Goal: Transaction & Acquisition: Purchase product/service

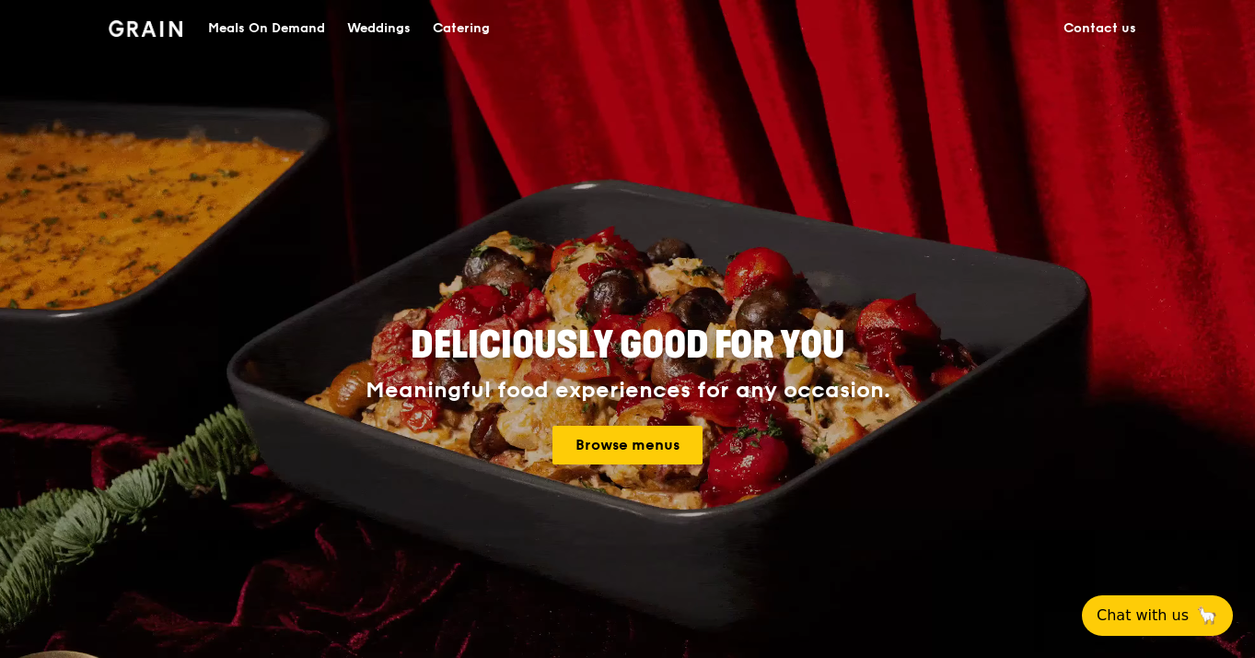
click at [112, 39] on h1 "Grain logo" at bounding box center [146, 26] width 75 height 55
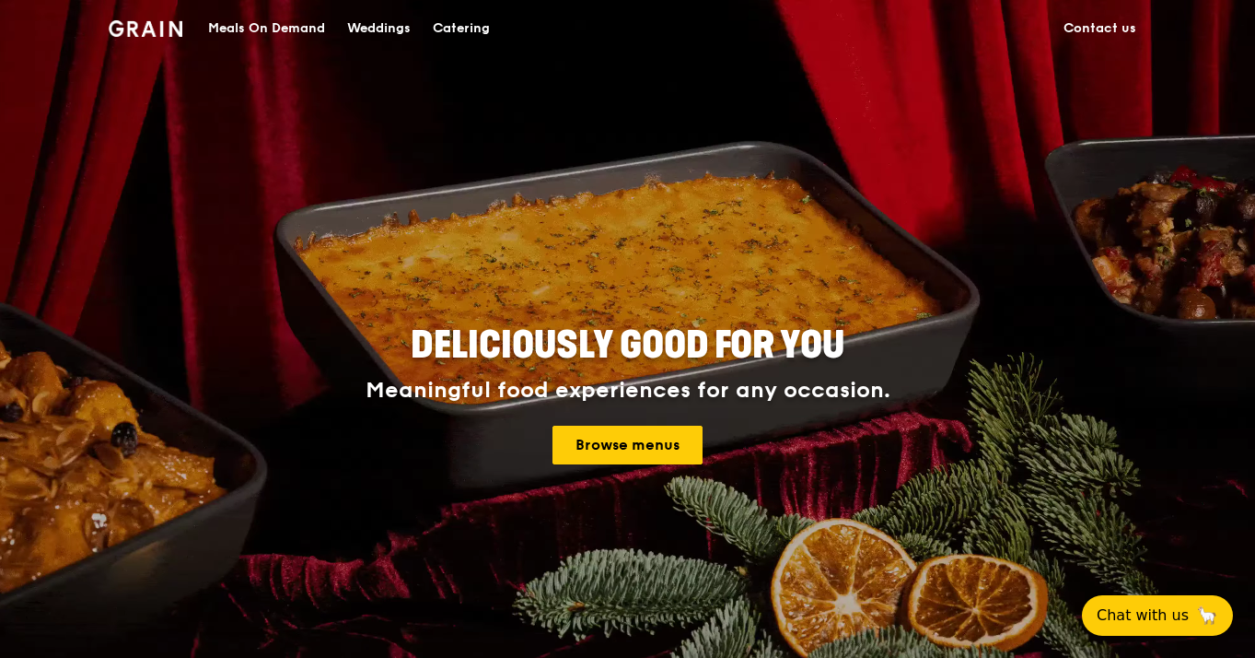
click at [162, 31] on img at bounding box center [146, 28] width 75 height 17
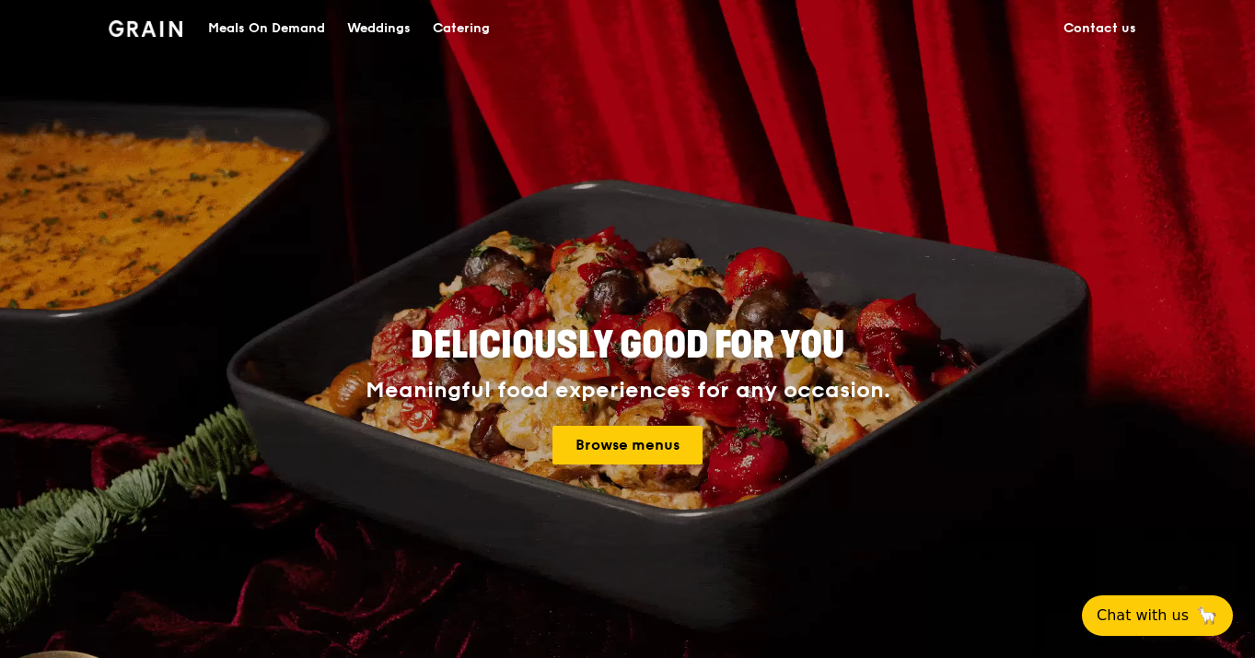
drag, startPoint x: 1126, startPoint y: 32, endPoint x: 1091, endPoint y: 43, distance: 36.7
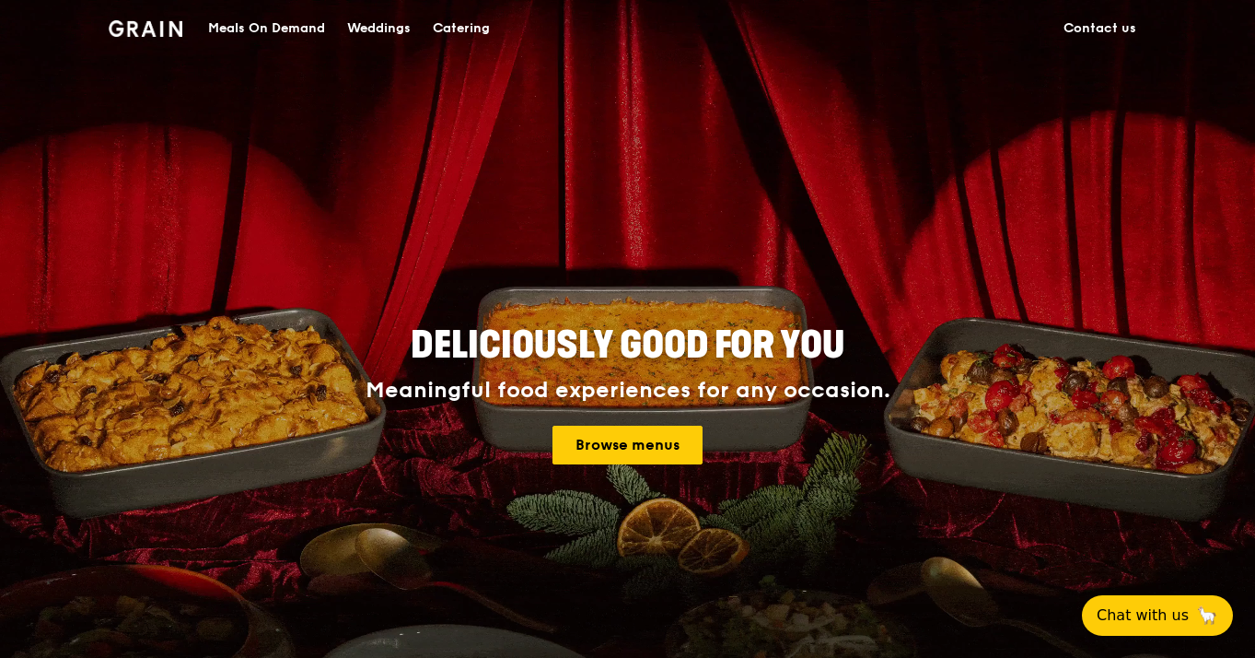
click at [1126, 31] on link "Contact us" at bounding box center [1100, 28] width 95 height 55
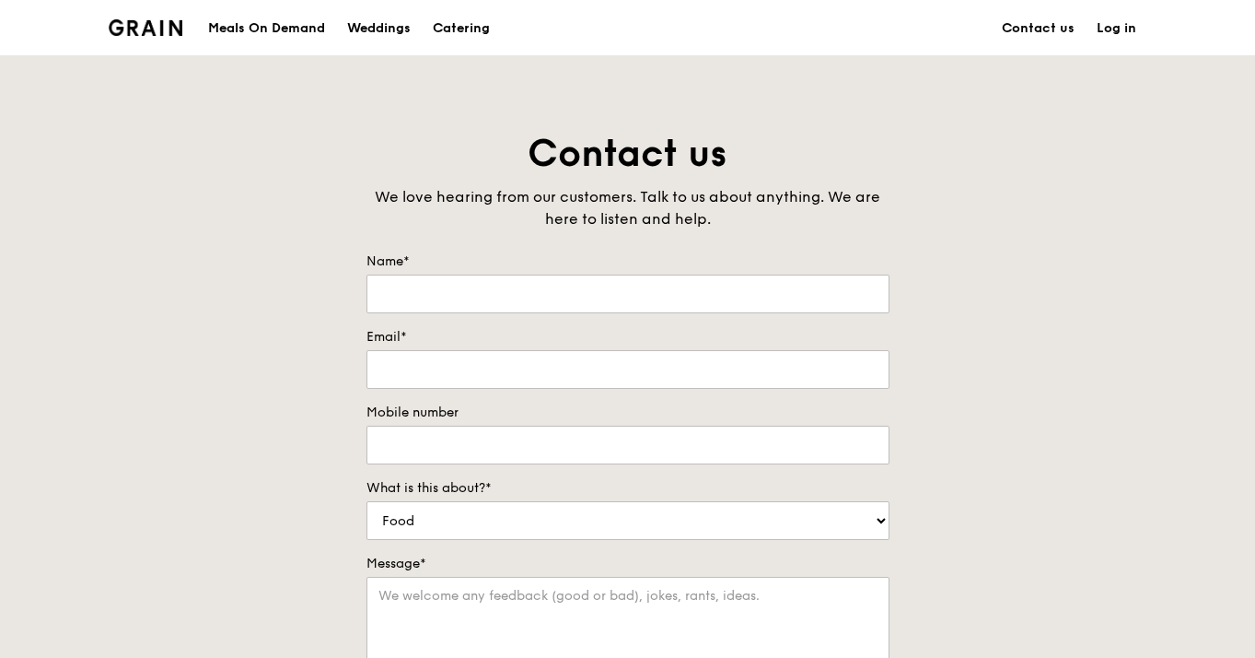
click at [135, 13] on div "Grain logo" at bounding box center [146, 26] width 75 height 55
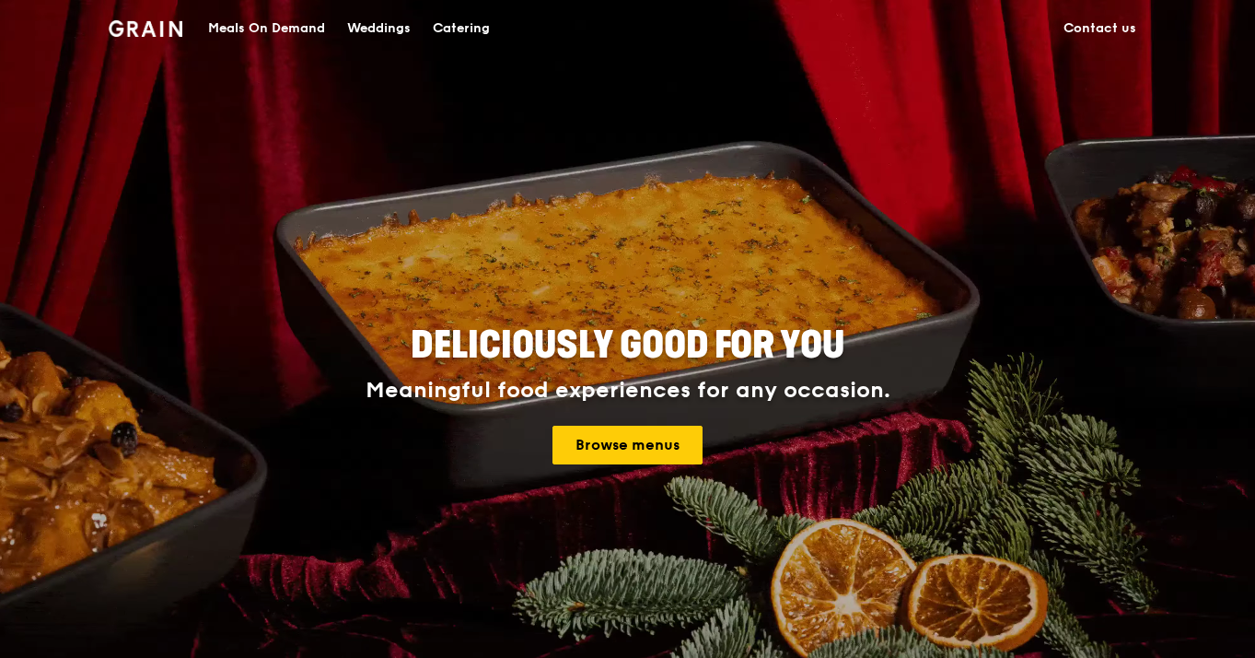
click at [305, 30] on div "Meals On Demand" at bounding box center [266, 28] width 117 height 55
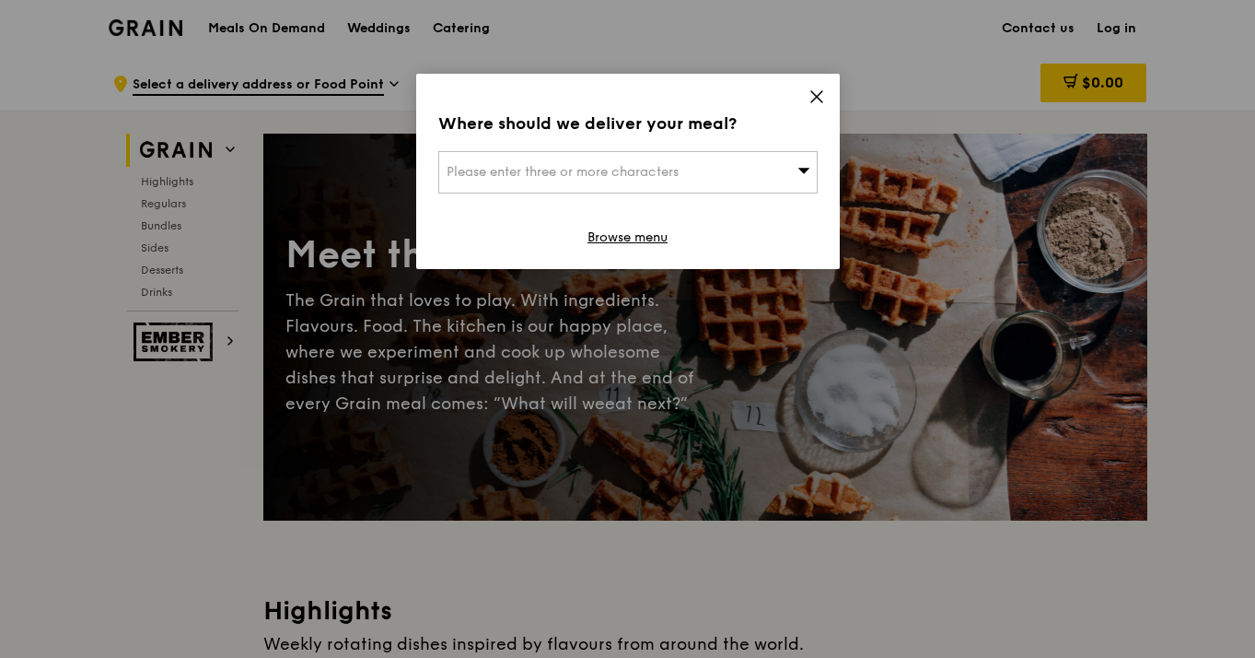
click at [820, 93] on icon at bounding box center [816, 96] width 11 height 11
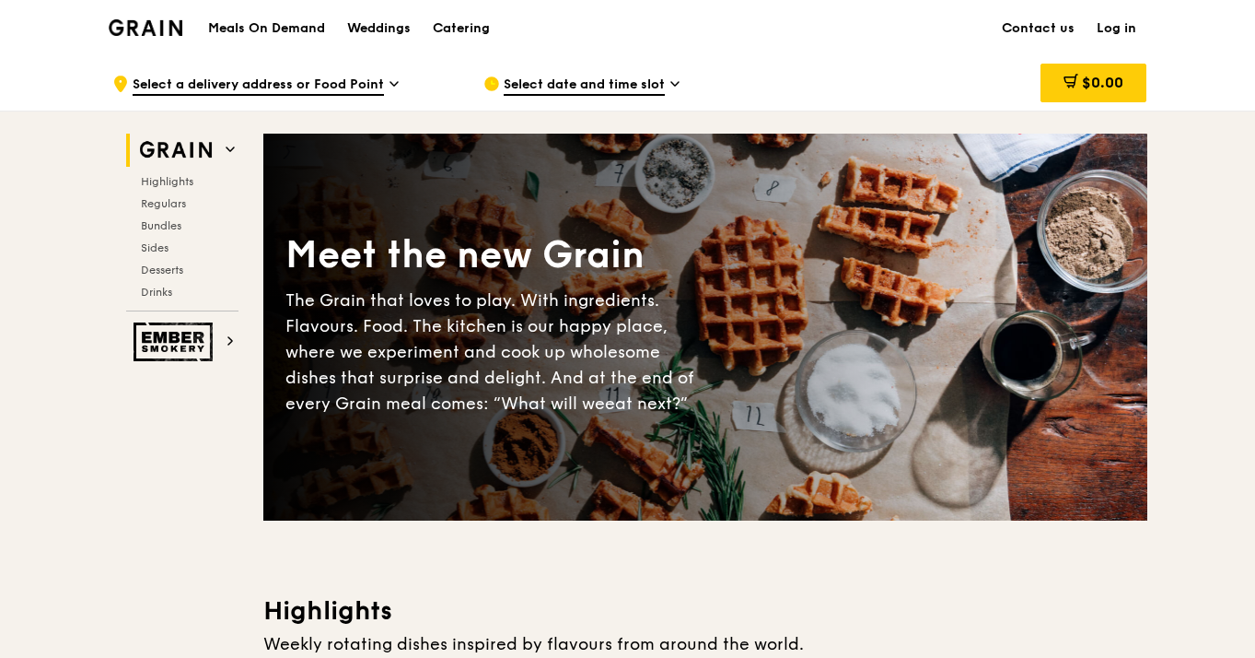
click at [1125, 26] on link "Log in" at bounding box center [1117, 28] width 62 height 55
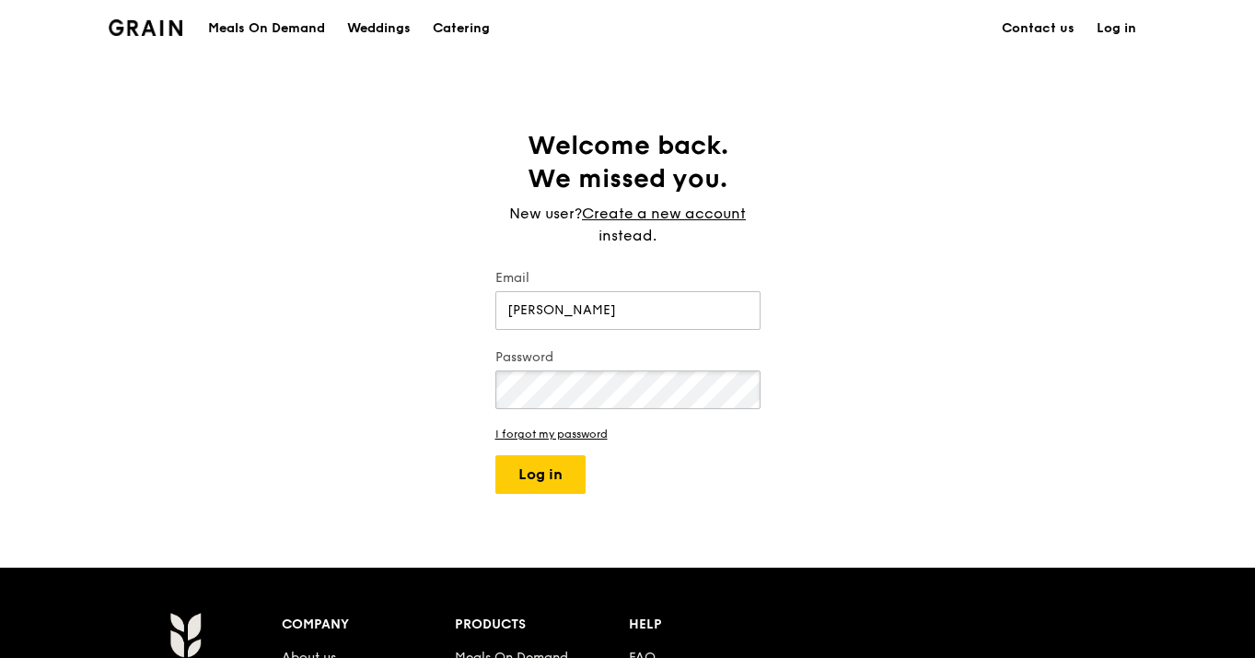
click at [540, 474] on button "Log in" at bounding box center [541, 474] width 90 height 39
type input "[PERSON_NAME][EMAIL_ADDRESS][DOMAIN_NAME]"
click at [521, 480] on button "Log in" at bounding box center [541, 474] width 90 height 39
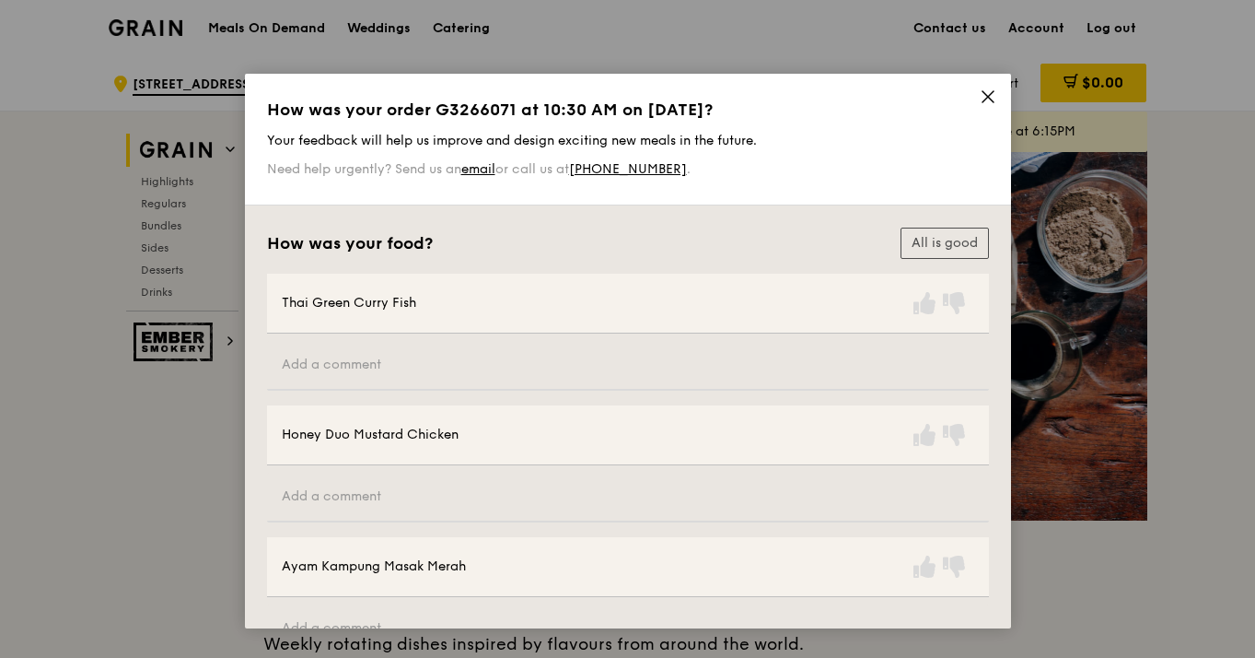
click at [988, 97] on icon at bounding box center [988, 96] width 17 height 17
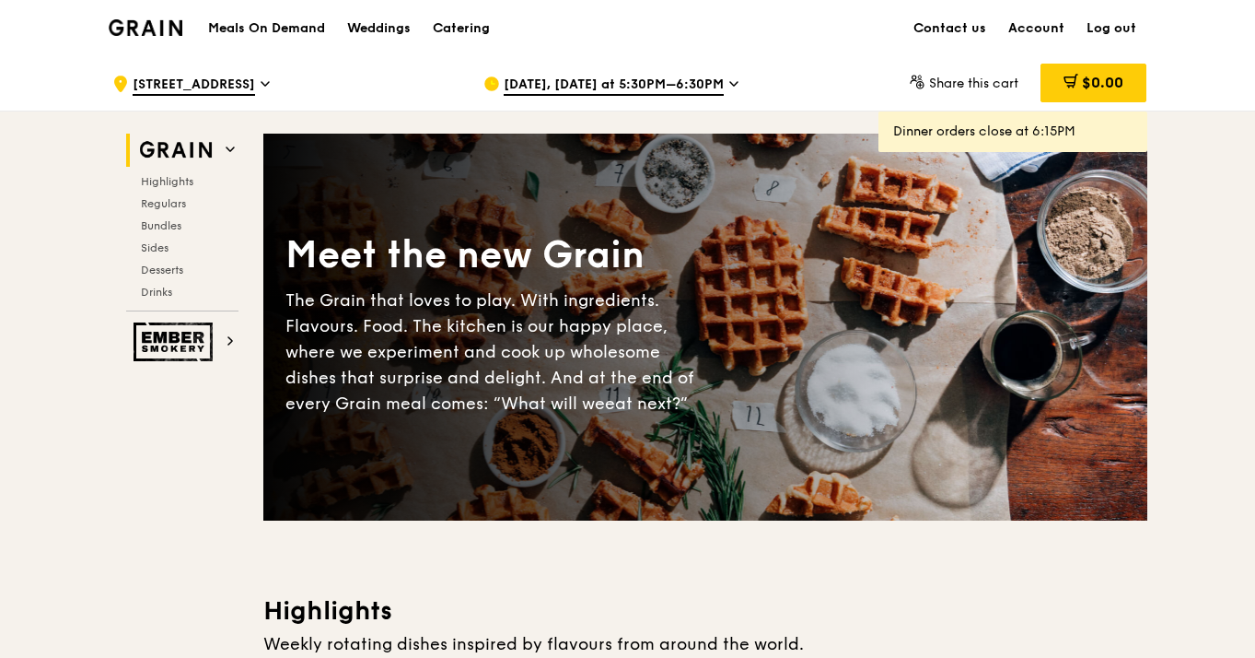
click at [577, 74] on div "[DATE], [DATE] at 5:30PM–6:30PM" at bounding box center [655, 83] width 342 height 55
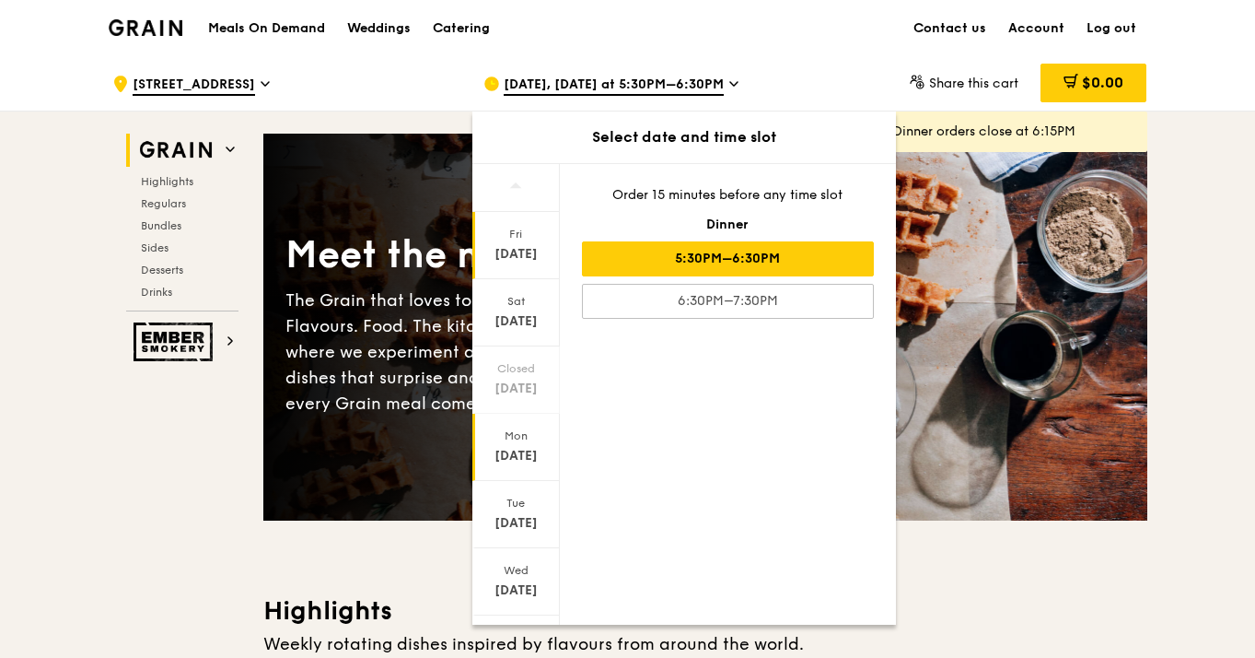
click at [511, 461] on div "[DATE]" at bounding box center [516, 456] width 82 height 18
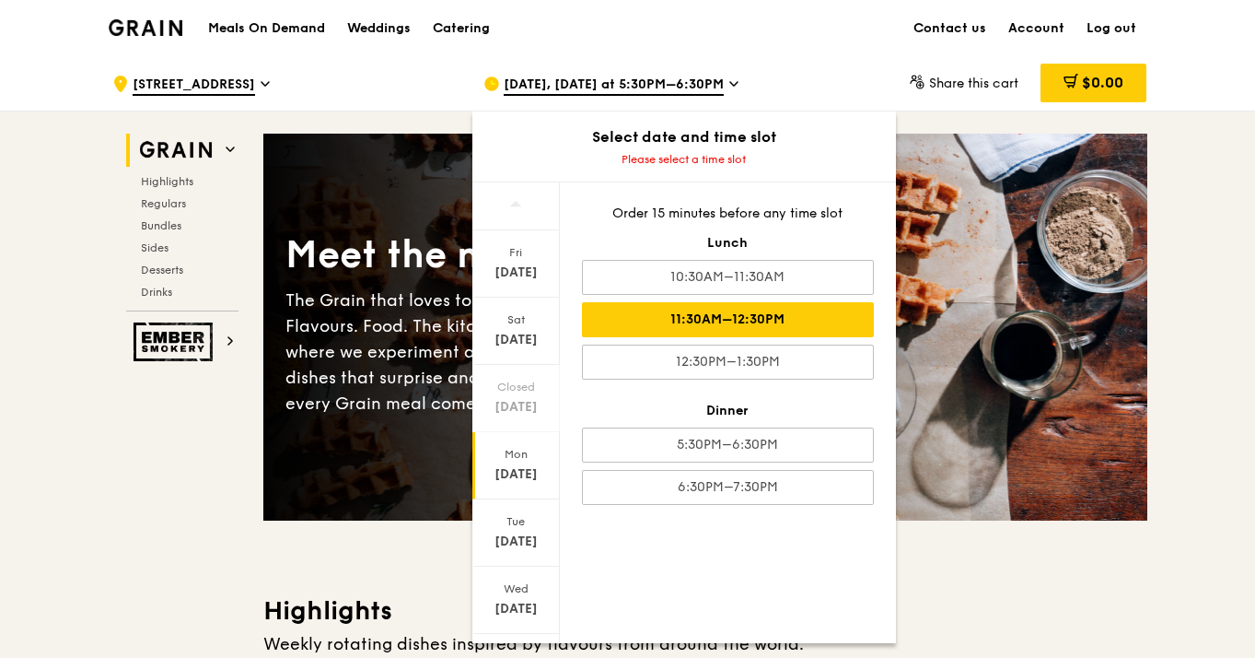
click at [670, 315] on div "11:30AM–12:30PM" at bounding box center [728, 319] width 292 height 35
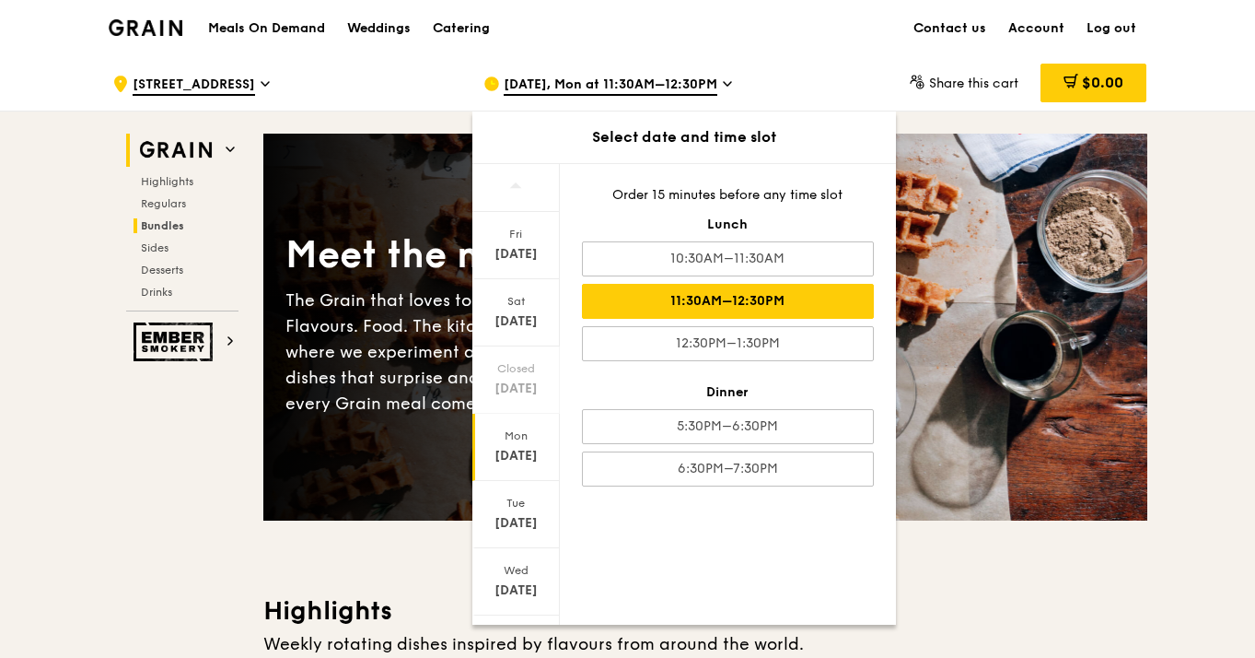
click at [159, 228] on span "Bundles" at bounding box center [162, 225] width 43 height 13
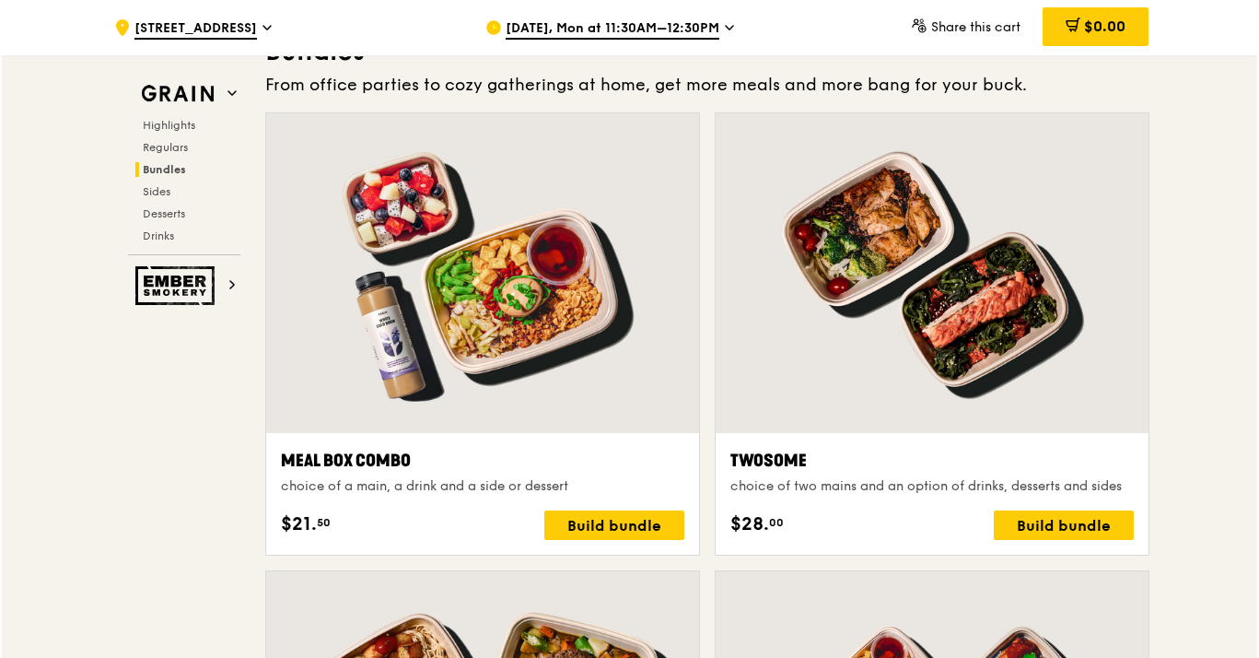
scroll to position [3301, 0]
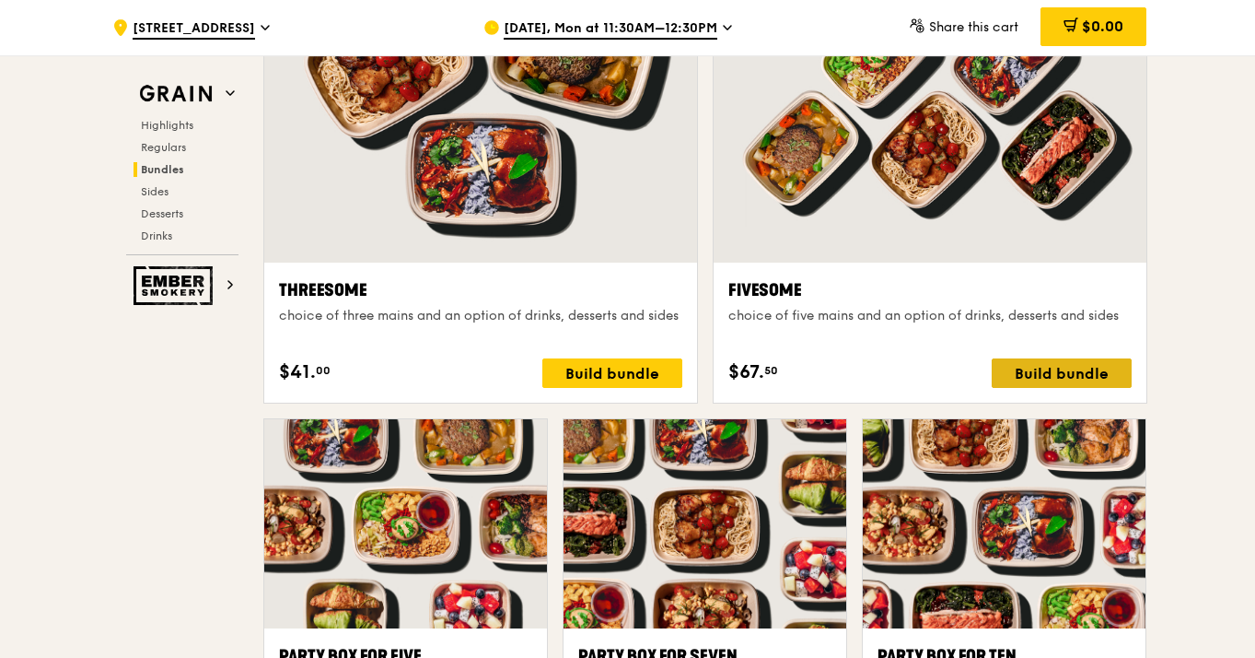
click at [1091, 363] on div "Build bundle" at bounding box center [1062, 372] width 140 height 29
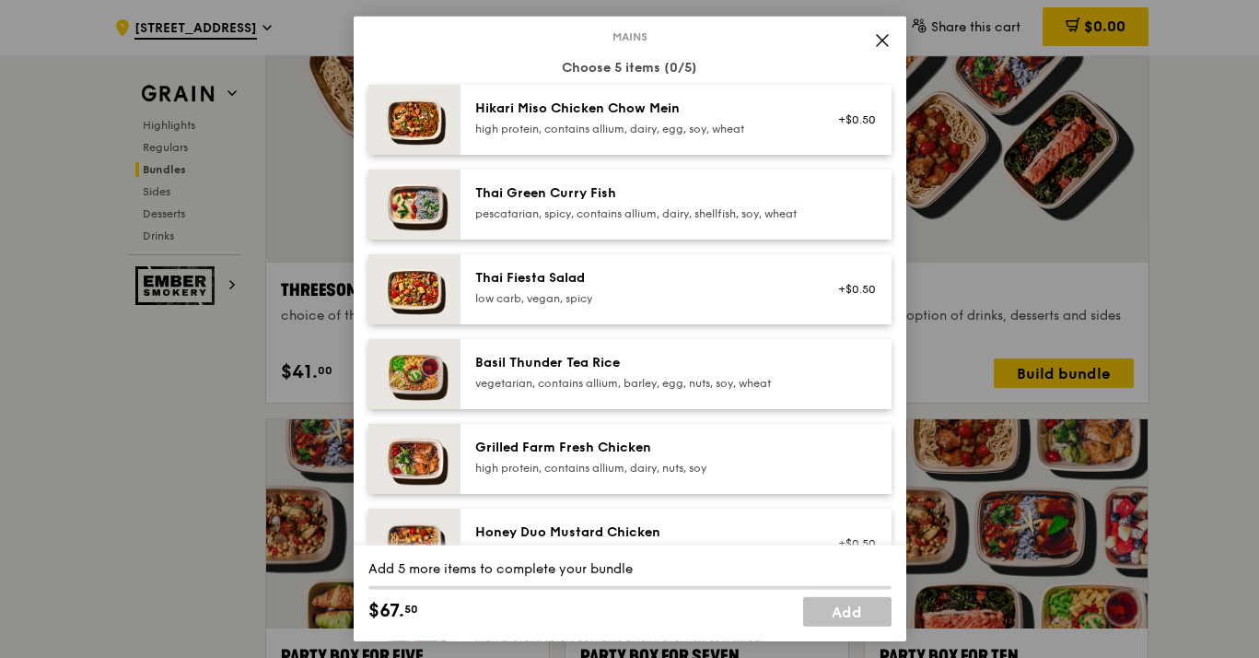
scroll to position [164, 0]
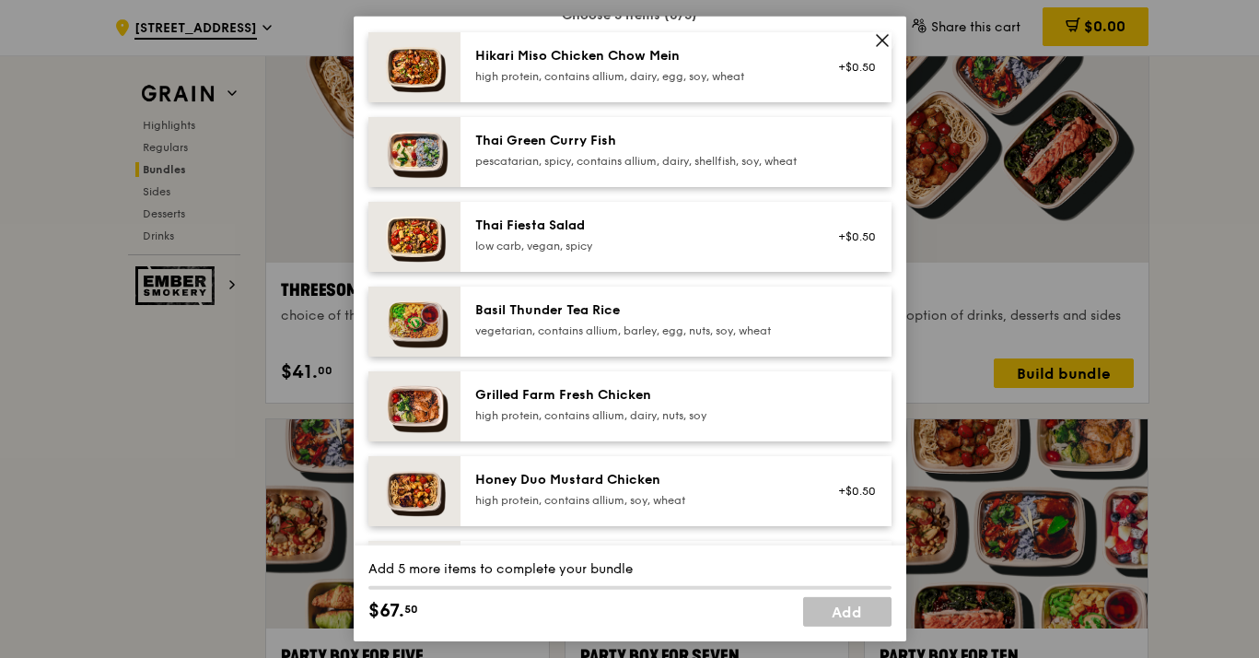
click at [573, 507] on div "high protein, contains allium, soy, wheat" at bounding box center [640, 500] width 331 height 15
click at [571, 489] on div "Honey Duo Mustard Chicken" at bounding box center [640, 480] width 331 height 18
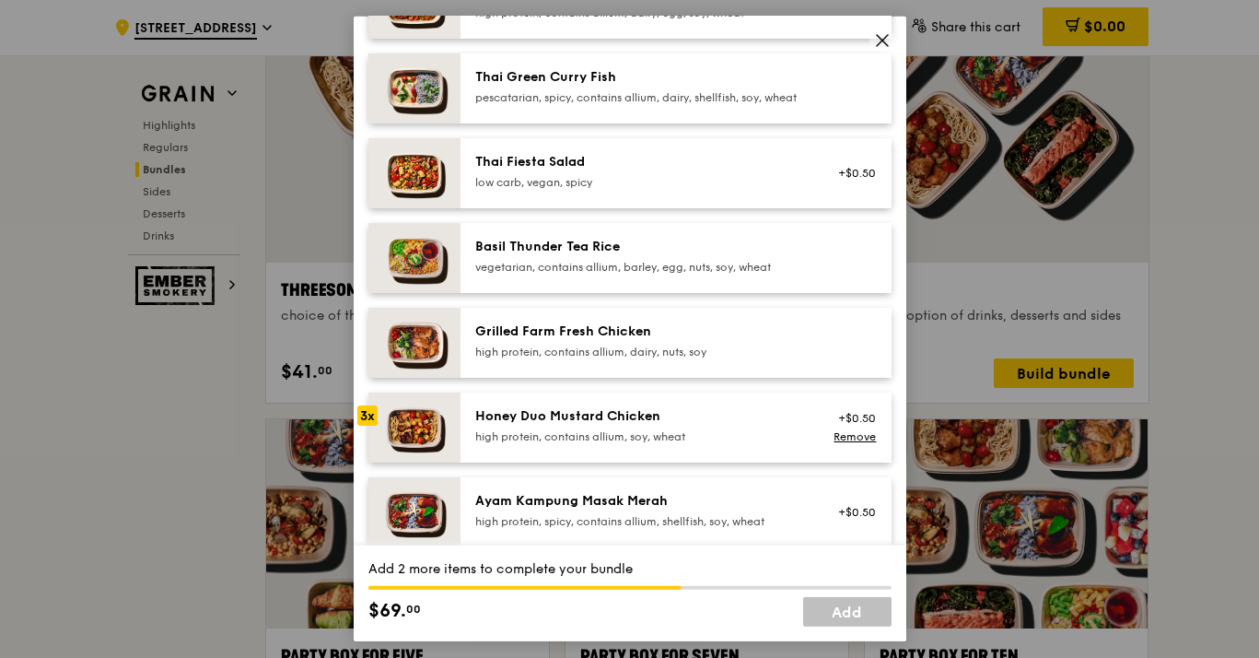
scroll to position [309, 0]
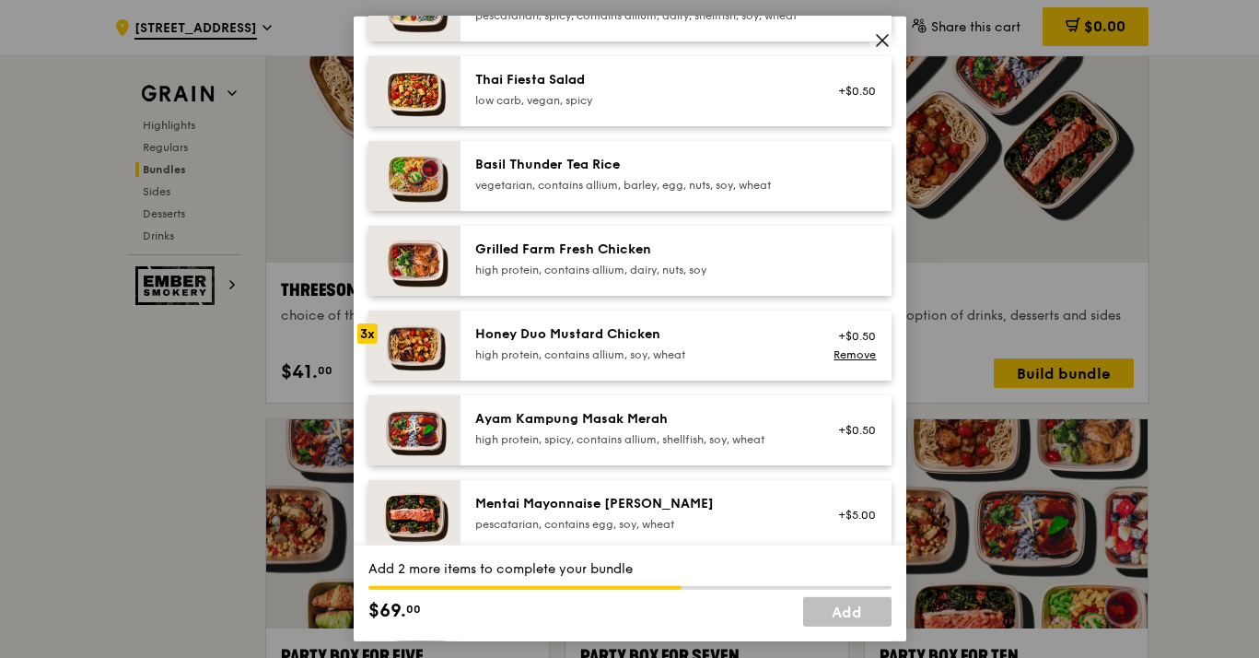
click at [569, 447] on div "high protein, spicy, contains allium, shellfish, soy, wheat" at bounding box center [640, 439] width 331 height 15
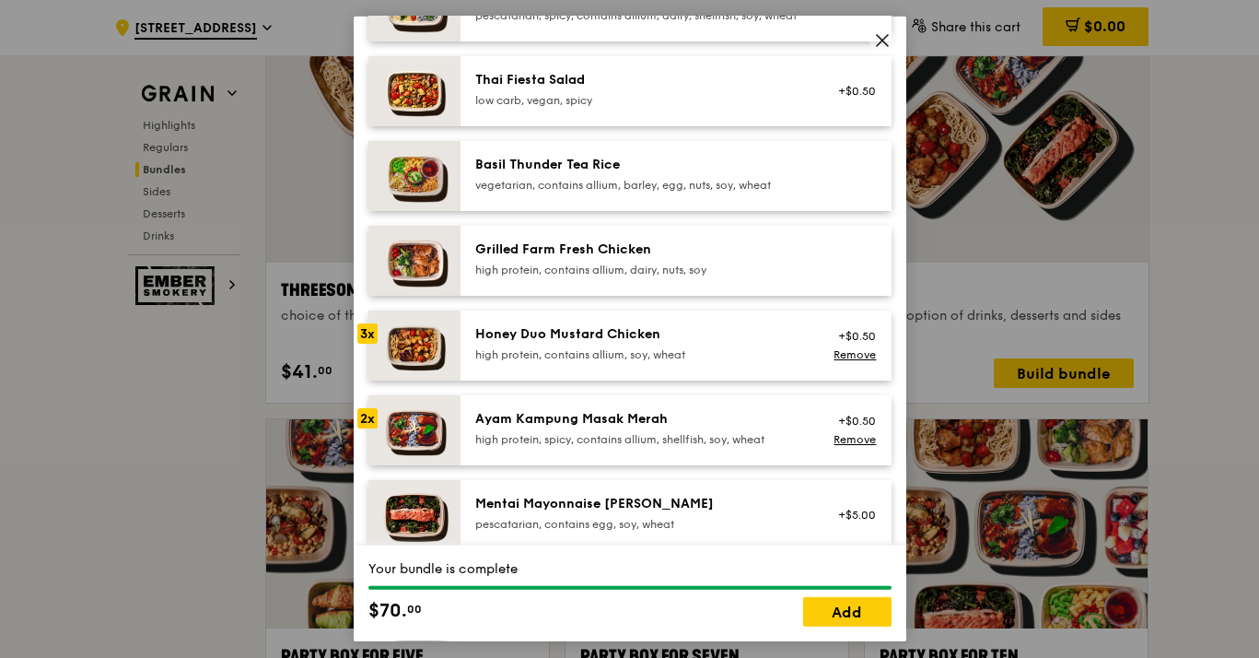
scroll to position [341, 0]
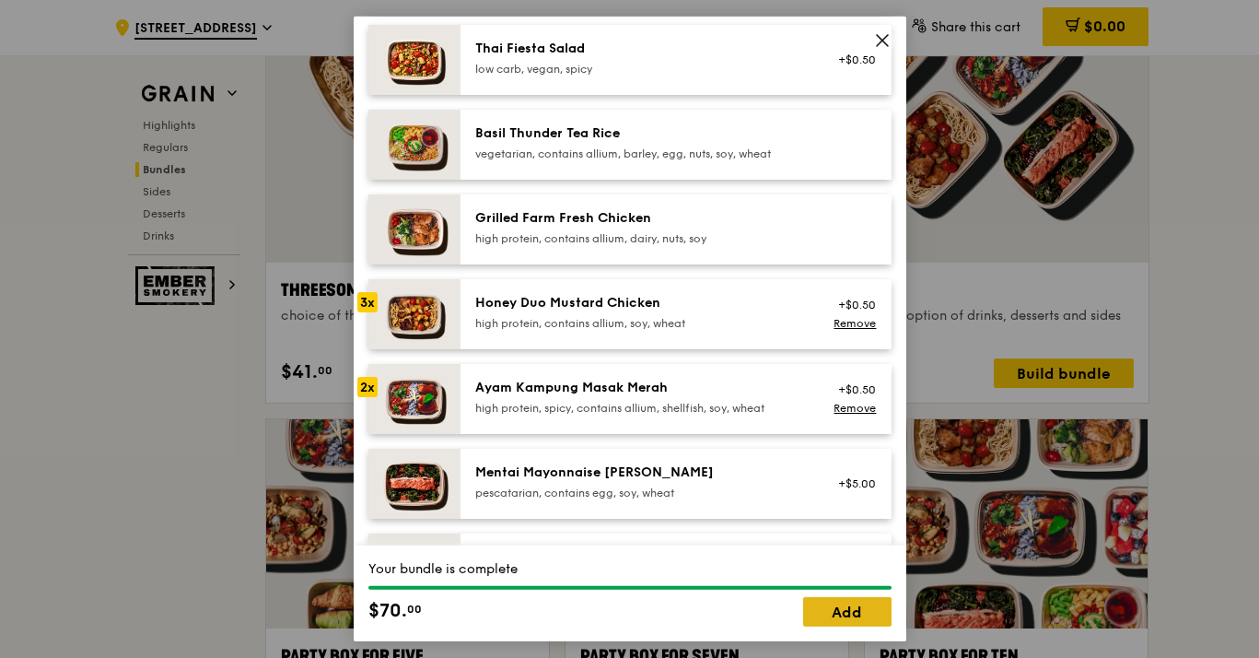
click at [852, 610] on link "Add" at bounding box center [847, 611] width 88 height 29
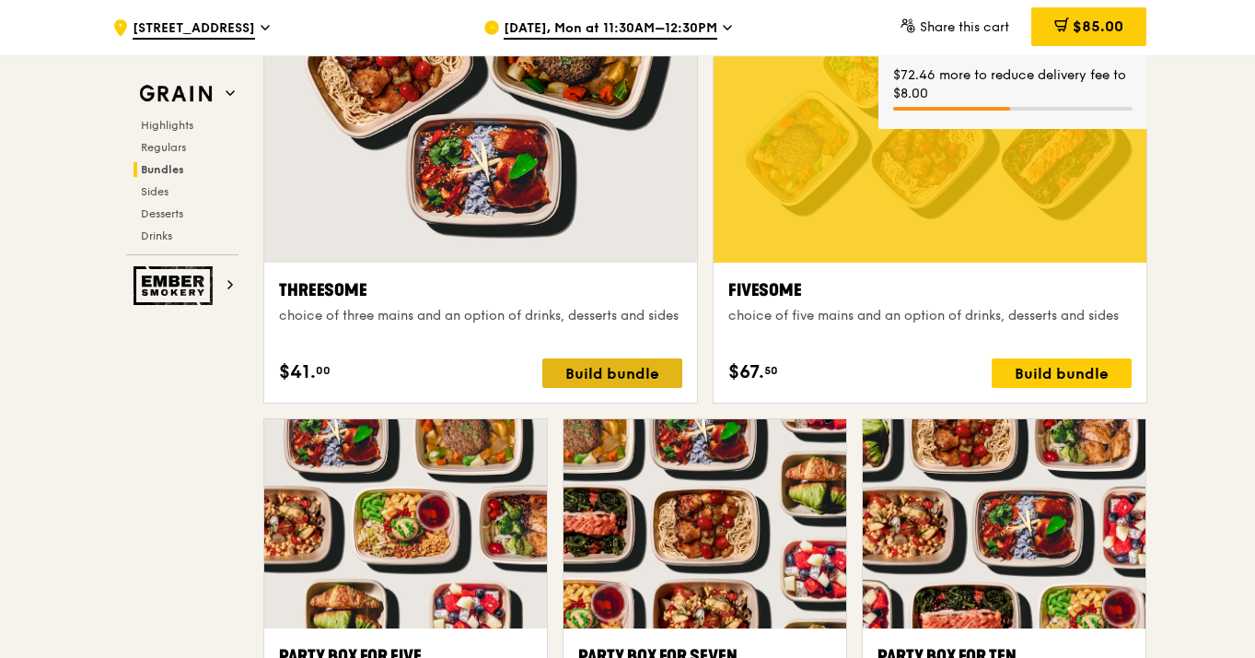
click at [657, 379] on div "Build bundle" at bounding box center [612, 372] width 140 height 29
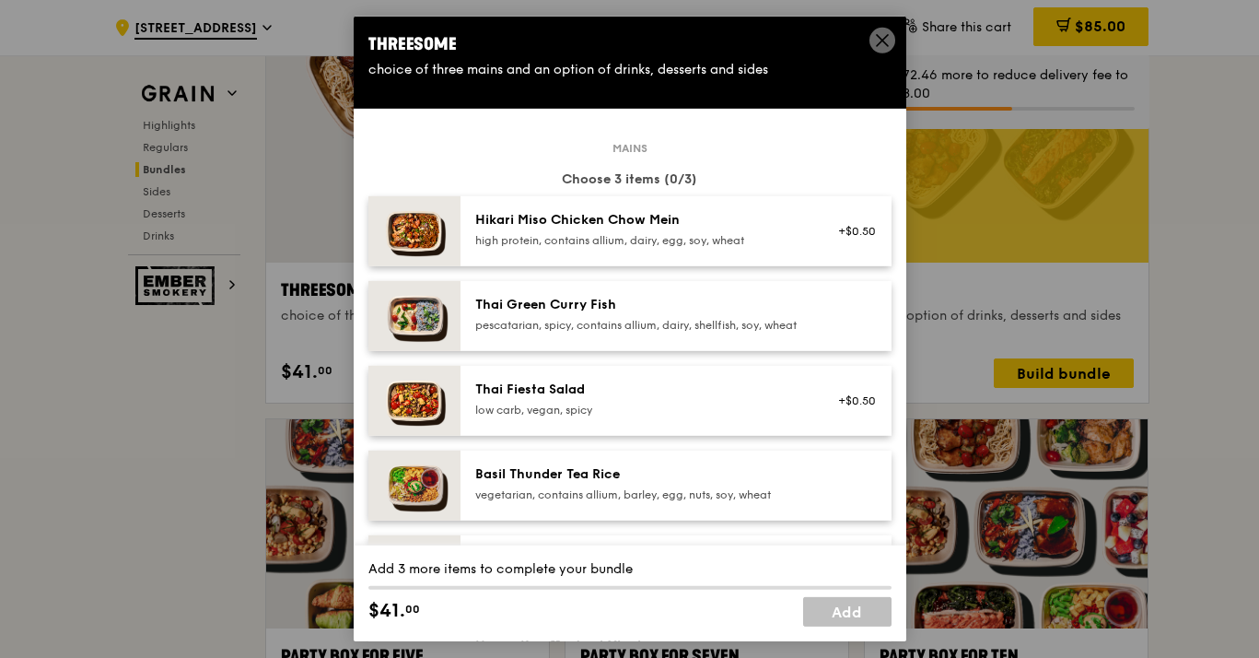
click at [574, 314] on div "Thai Green Curry Fish" at bounding box center [640, 305] width 331 height 18
click at [575, 314] on div "Thai Green Curry Fish" at bounding box center [640, 305] width 331 height 18
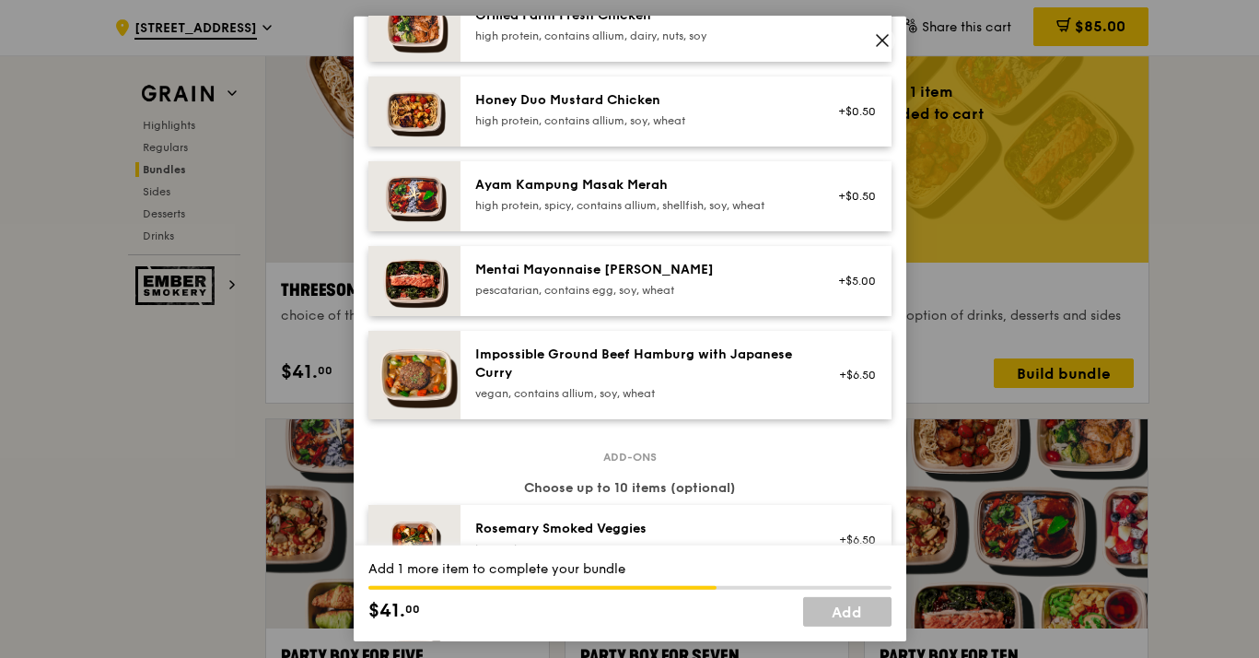
scroll to position [514, 0]
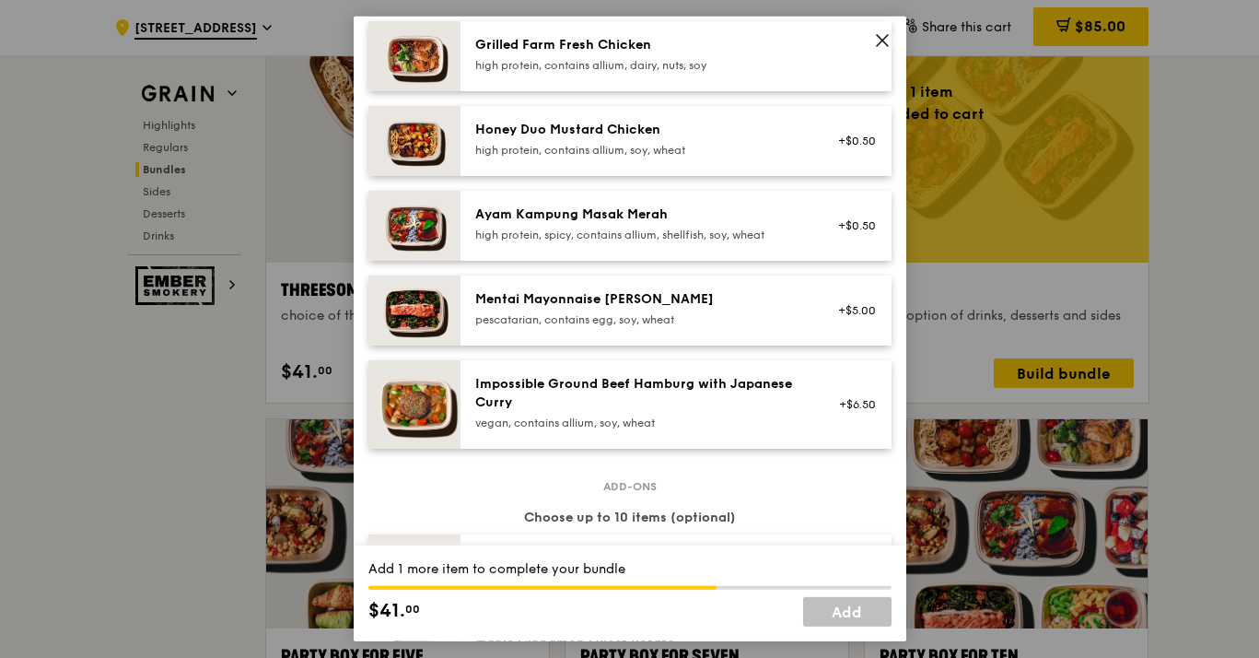
click at [577, 54] on div "Grilled Farm Fresh Chicken" at bounding box center [640, 45] width 331 height 18
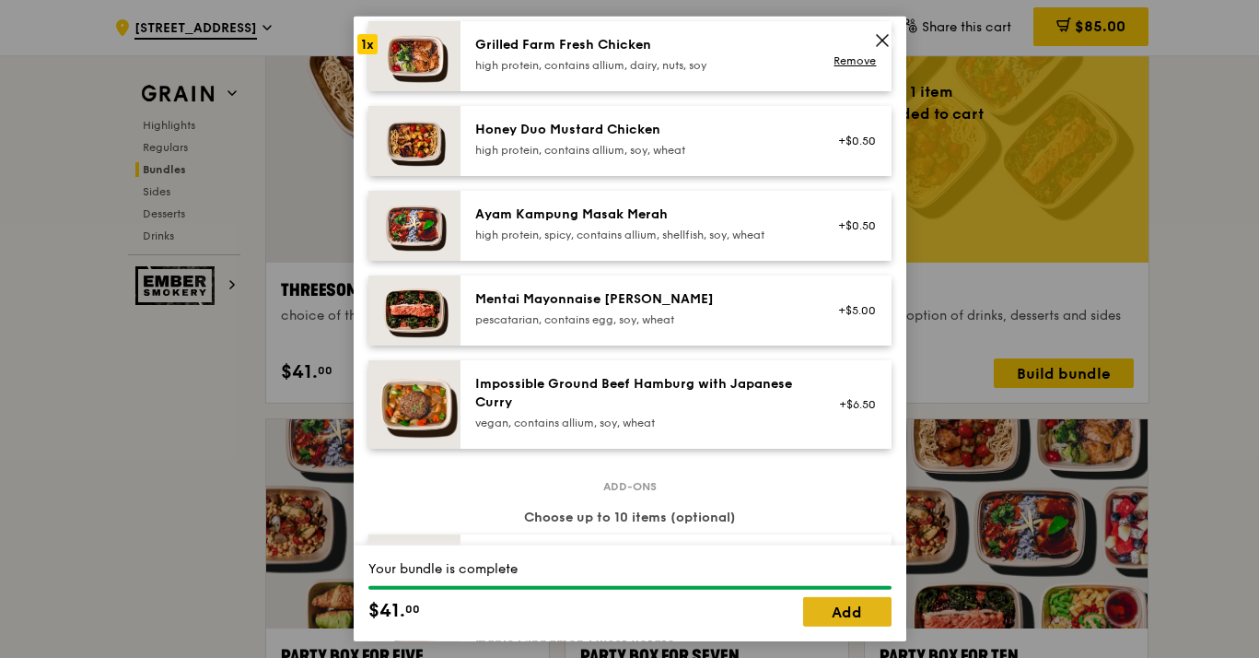
click at [852, 608] on link "Add" at bounding box center [847, 611] width 88 height 29
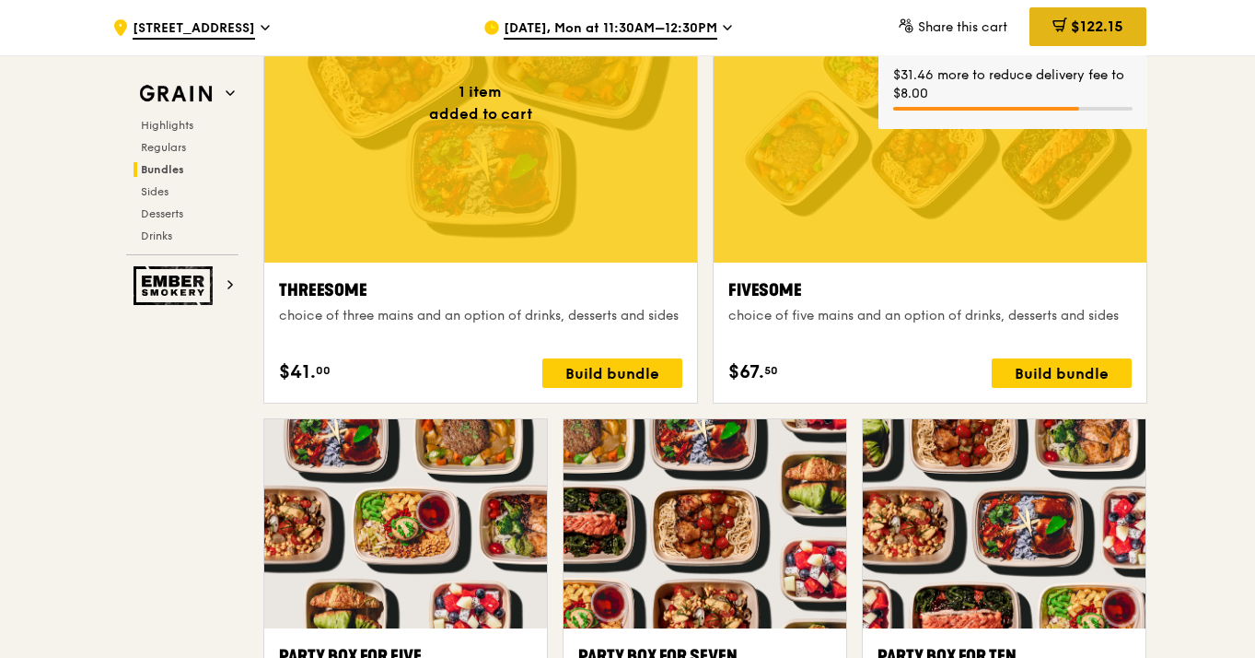
click at [1071, 28] on span "$122.15" at bounding box center [1097, 25] width 52 height 17
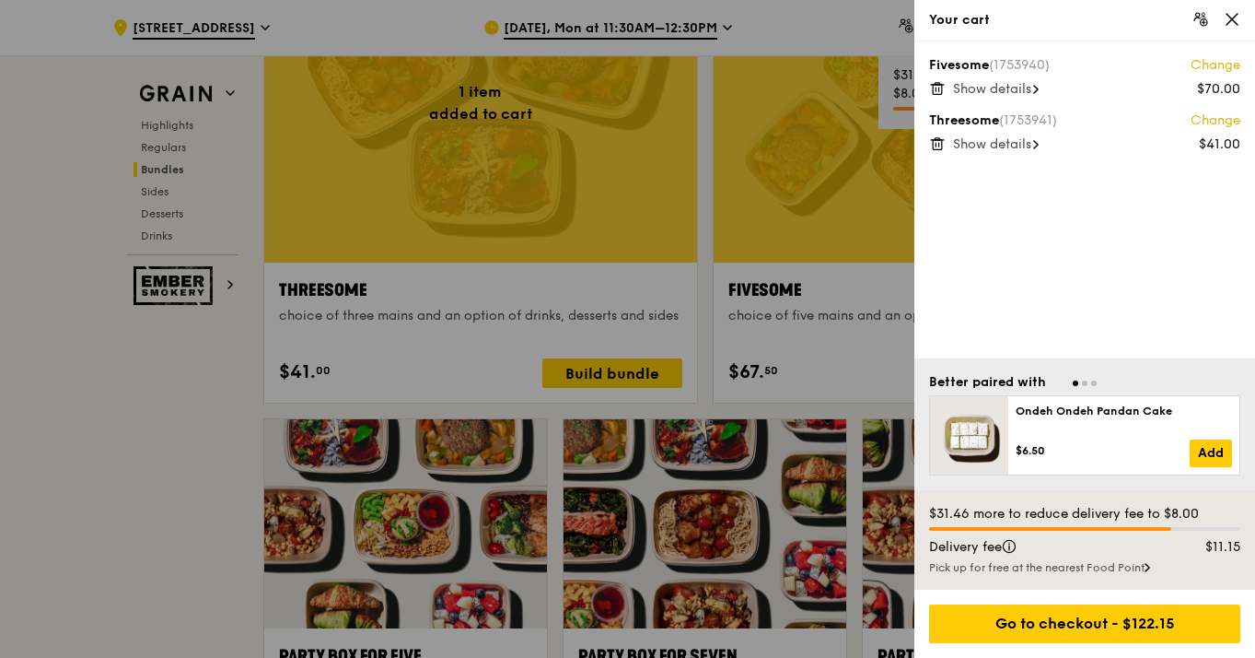
click at [1014, 90] on span "Show details" at bounding box center [992, 89] width 78 height 16
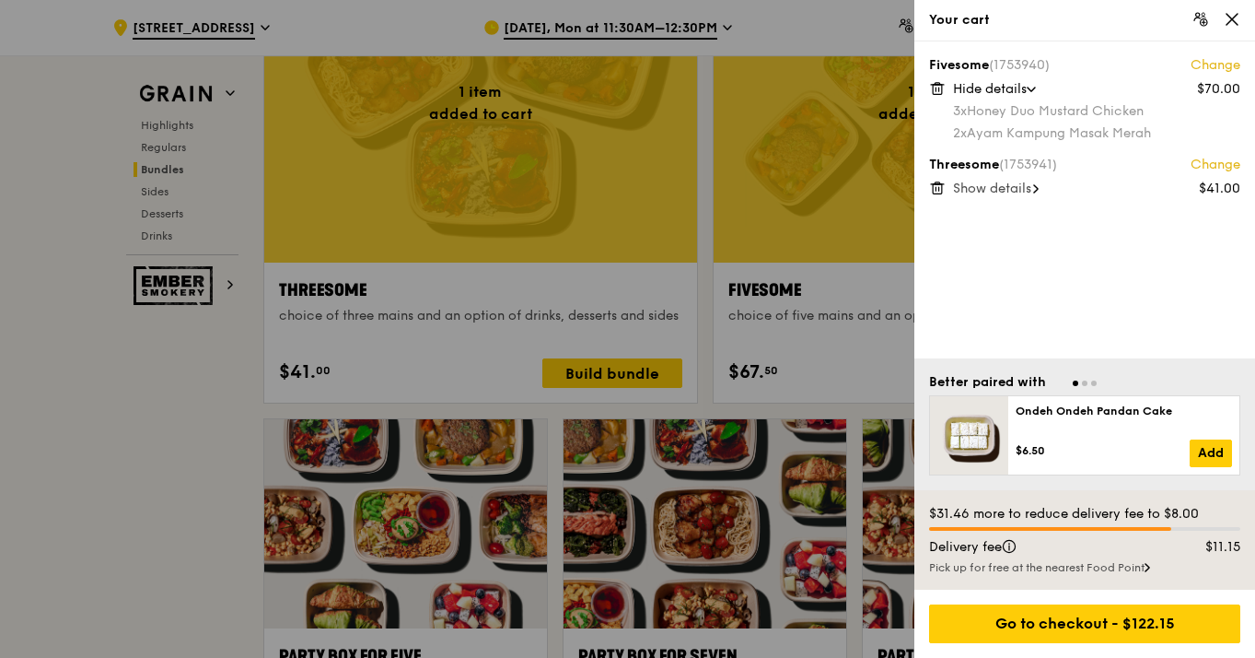
click at [1025, 192] on span "Show details" at bounding box center [992, 189] width 78 height 16
click at [114, 499] on div at bounding box center [627, 329] width 1255 height 658
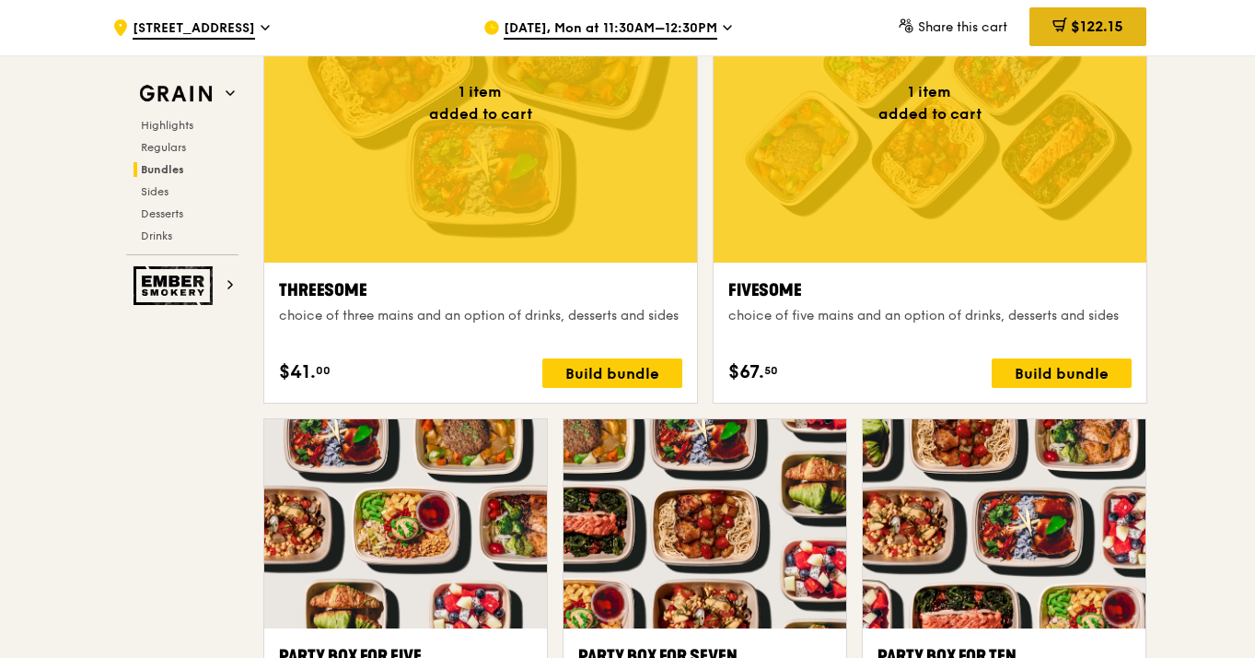
click at [1098, 26] on span "$122.15" at bounding box center [1097, 25] width 52 height 17
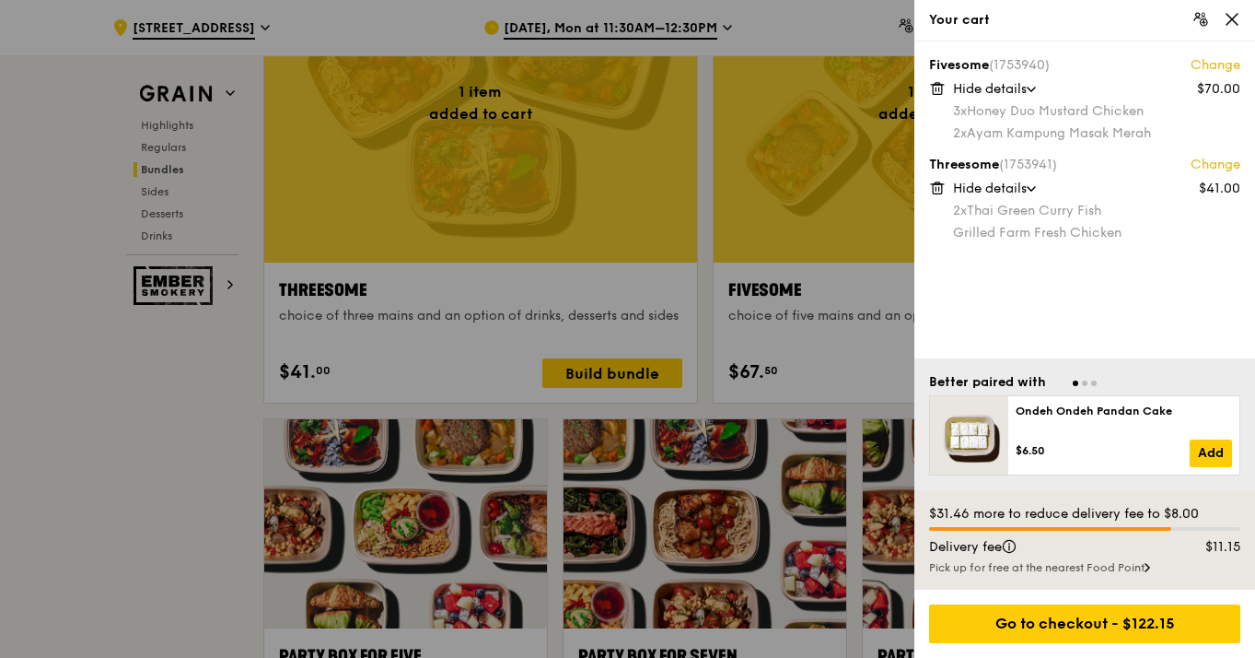
click at [938, 85] on icon at bounding box center [937, 84] width 5 height 2
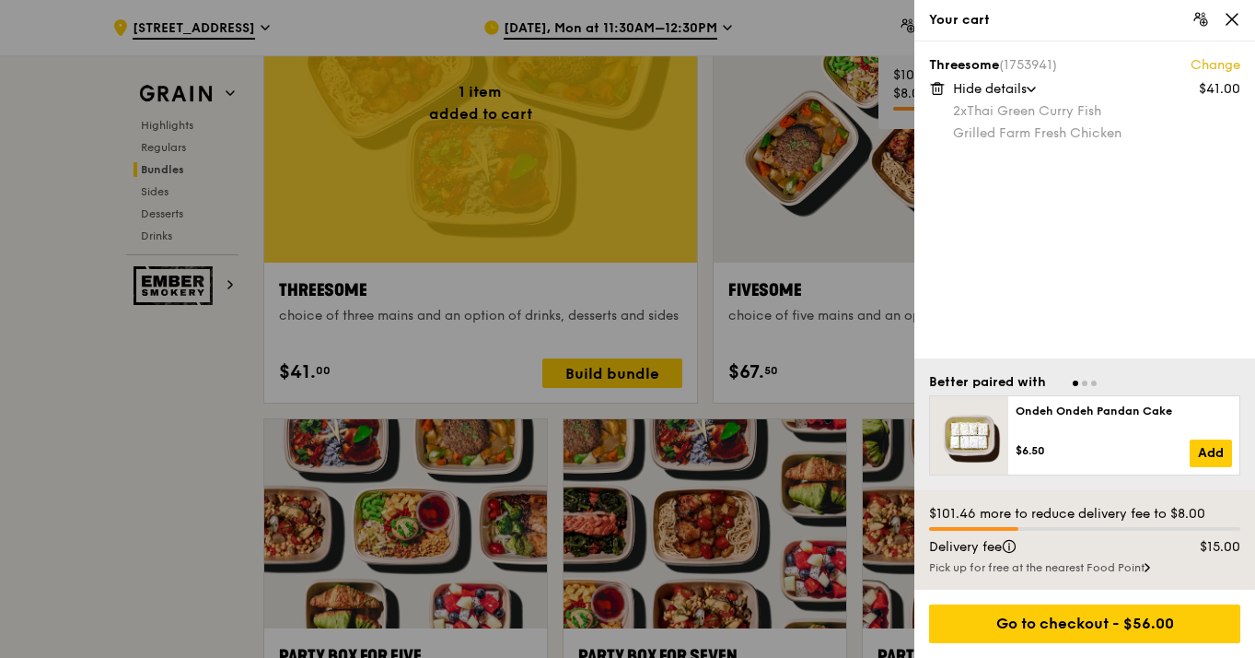
click at [834, 350] on div at bounding box center [627, 329] width 1255 height 658
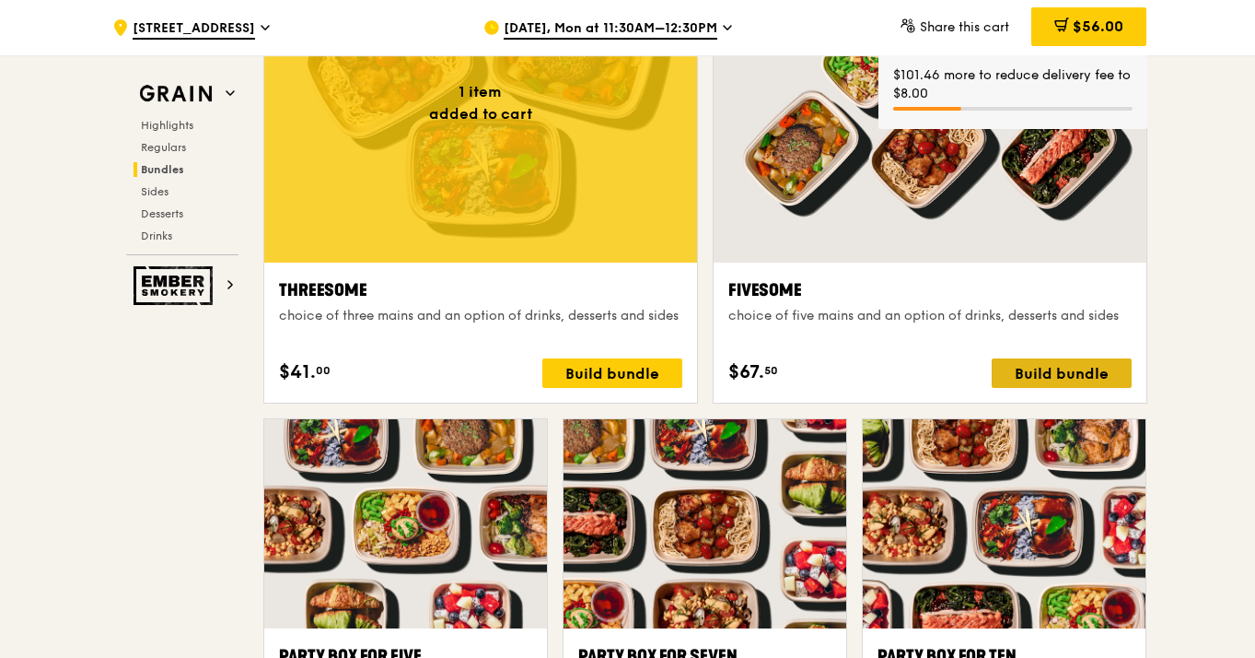
click at [1033, 364] on div "Build bundle" at bounding box center [1062, 372] width 140 height 29
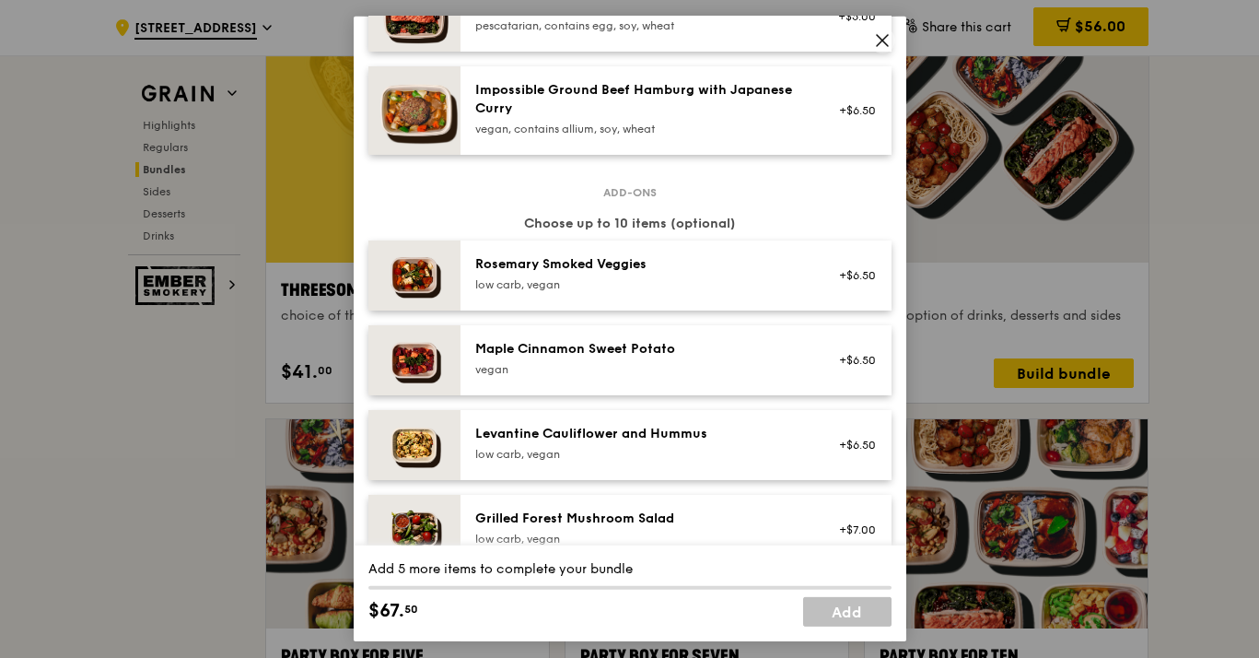
scroll to position [631, 0]
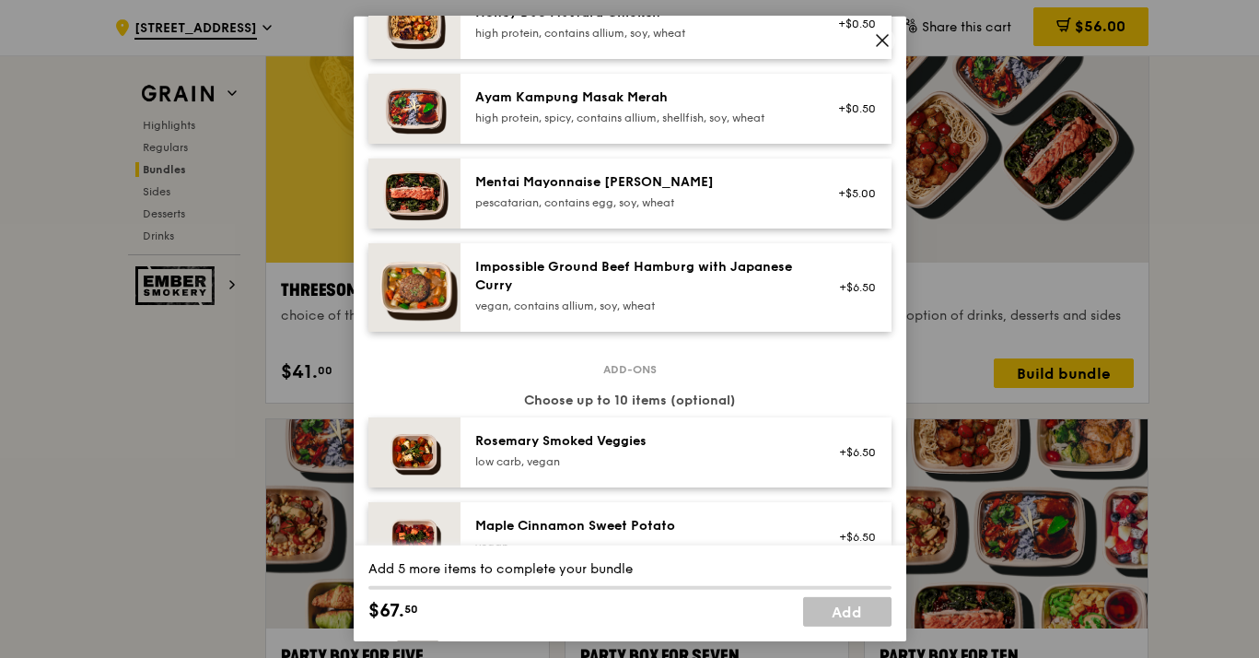
click at [554, 41] on div "high protein, contains allium, soy, wheat" at bounding box center [640, 33] width 331 height 15
click at [550, 41] on div "high protein, contains allium, soy, wheat" at bounding box center [640, 33] width 331 height 15
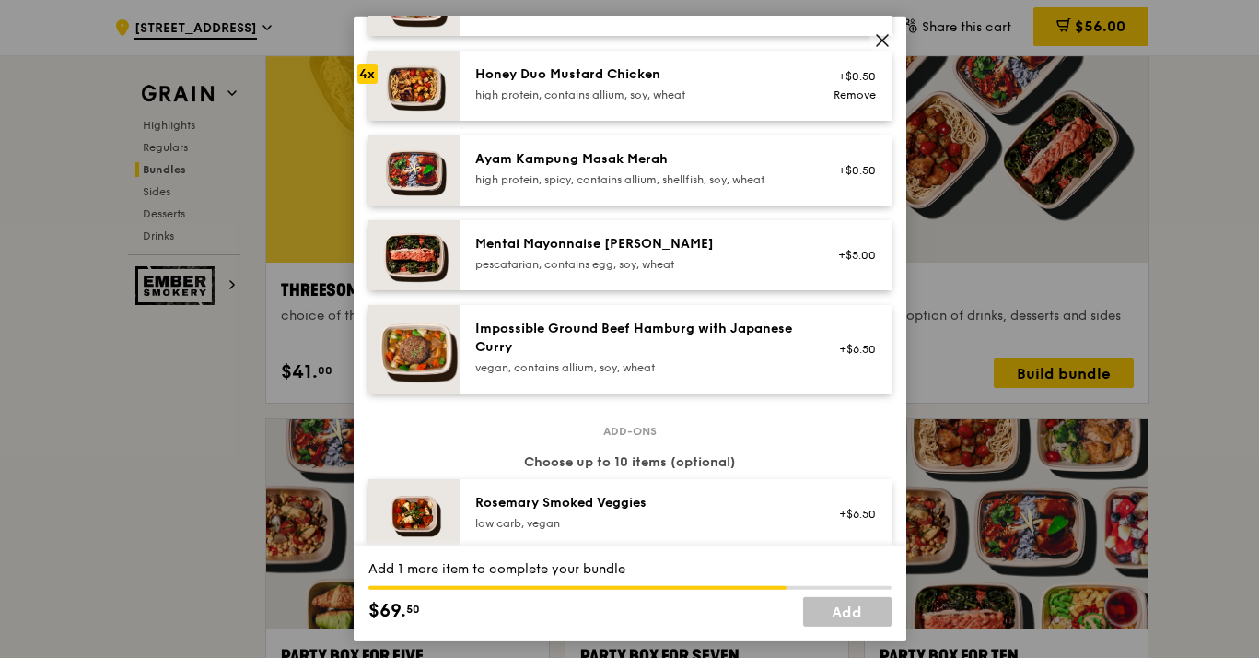
scroll to position [528, 0]
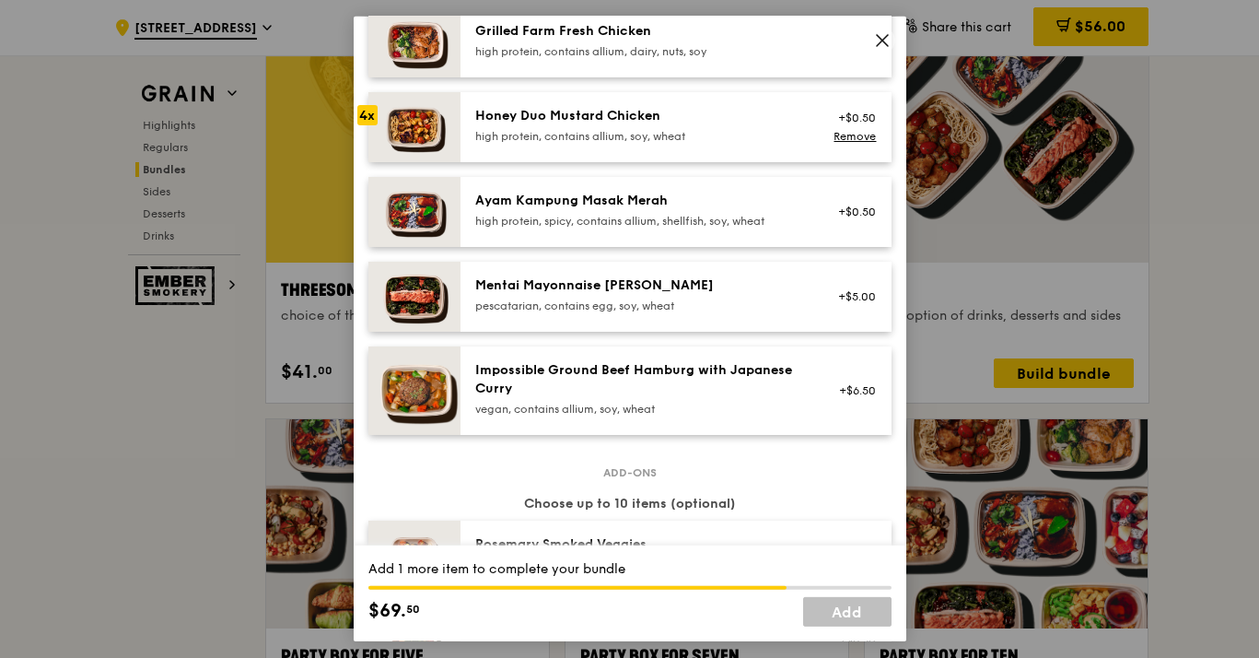
click at [590, 108] on div "Mains Choose 5 items (4/5) Hikari Miso Chicken Chow Mein high protein, contains…" at bounding box center [629, 46] width 523 height 852
click at [590, 77] on div "Grilled Farm Fresh Chicken high protein, contains allium, dairy, nuts, soy" at bounding box center [676, 42] width 431 height 70
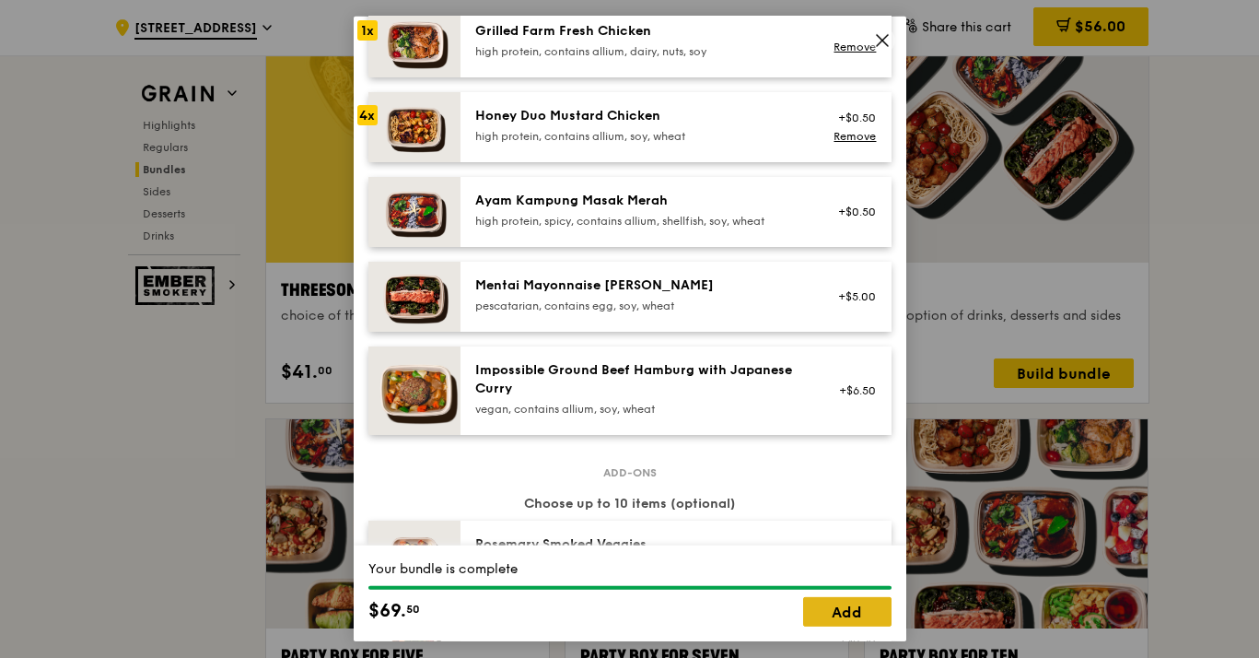
click at [832, 601] on link "Add" at bounding box center [847, 611] width 88 height 29
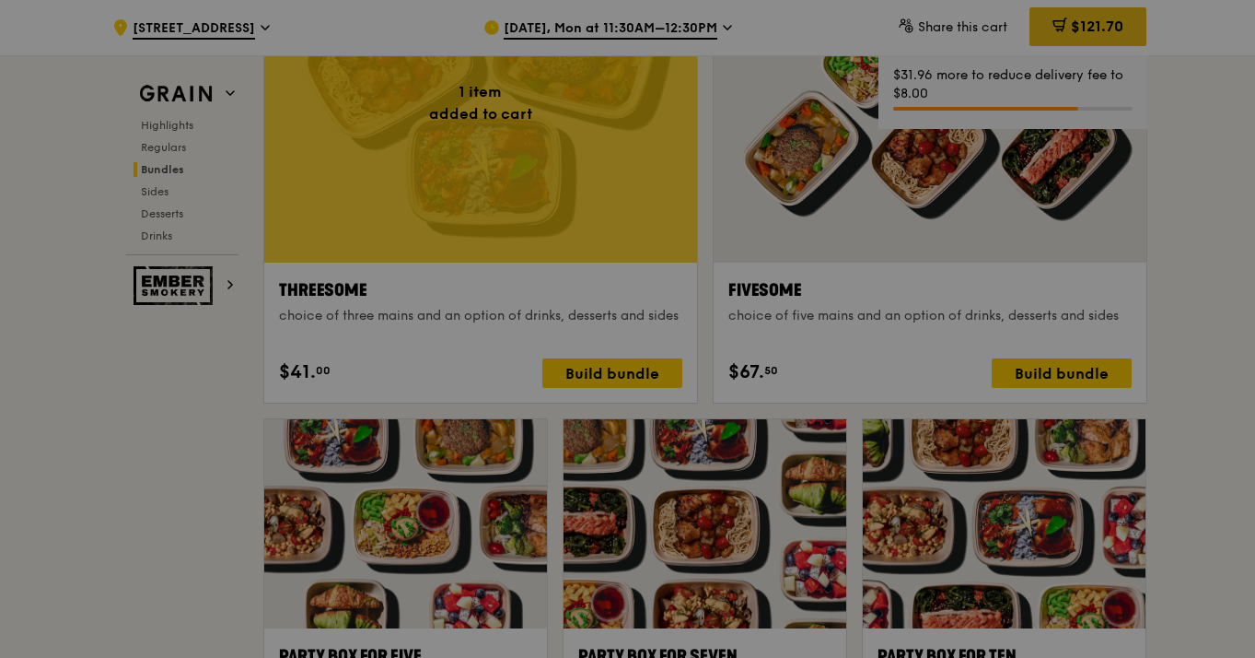
click at [1086, 34] on span "$121.70" at bounding box center [1097, 25] width 52 height 17
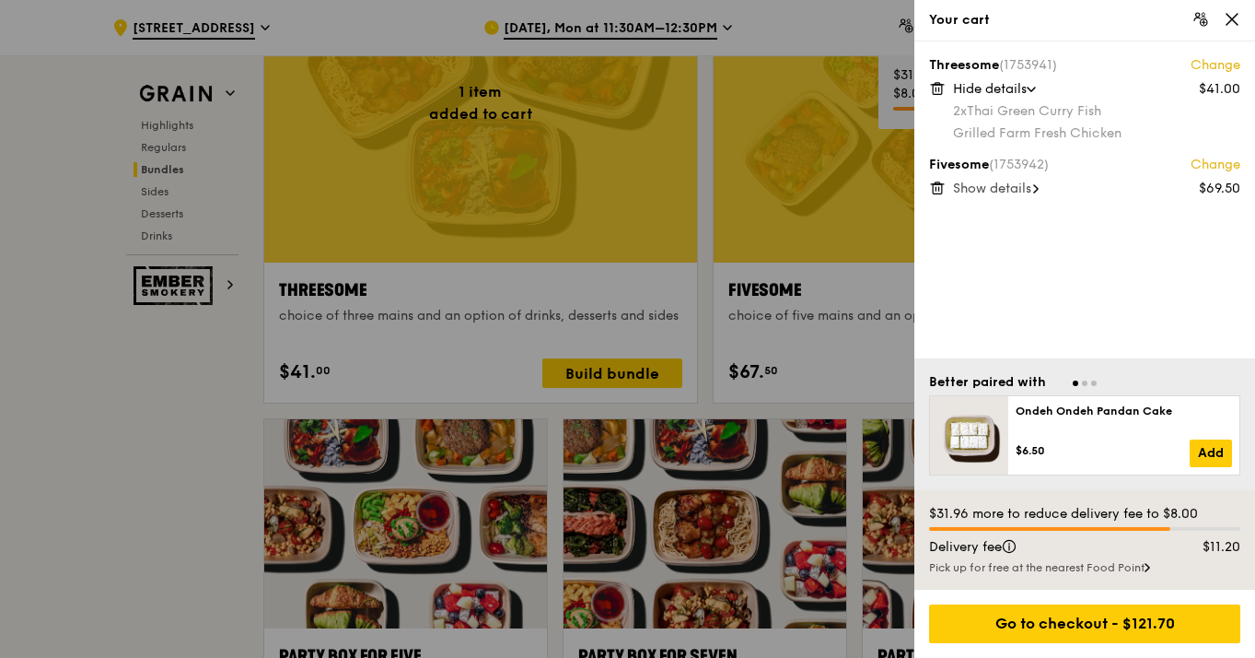
click at [1227, 159] on link "Change" at bounding box center [1216, 165] width 50 height 18
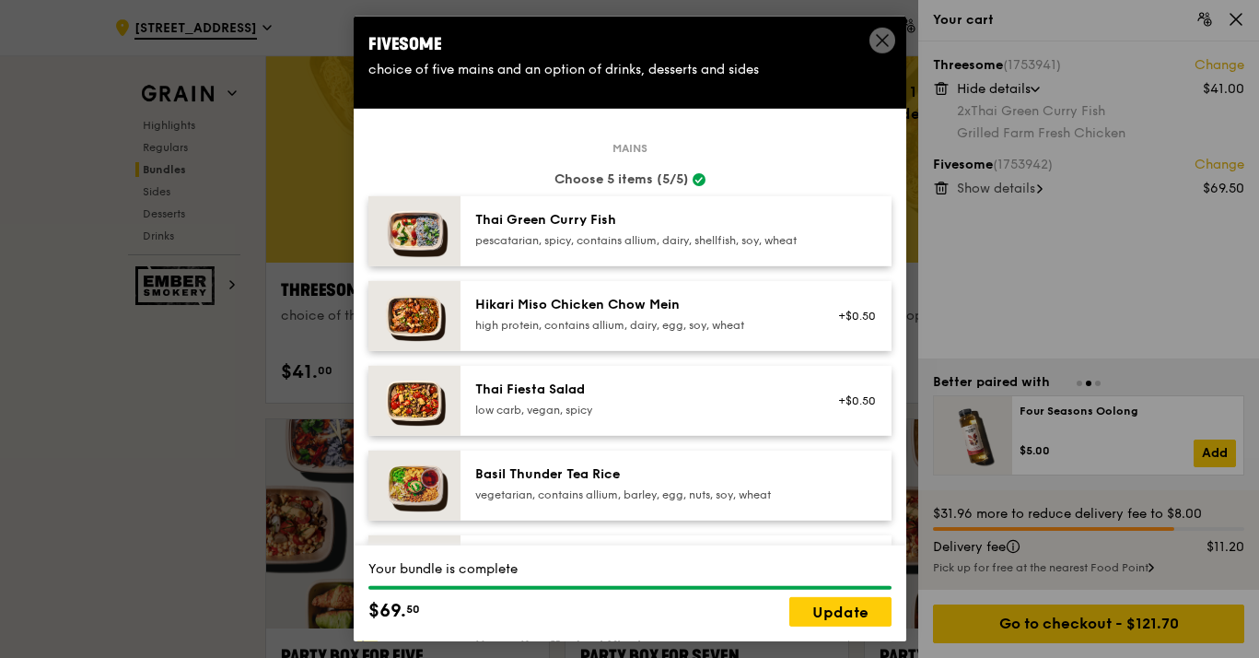
click at [614, 248] on div "pescatarian, spicy, contains allium, dairy, shellfish, soy, wheat" at bounding box center [640, 240] width 331 height 15
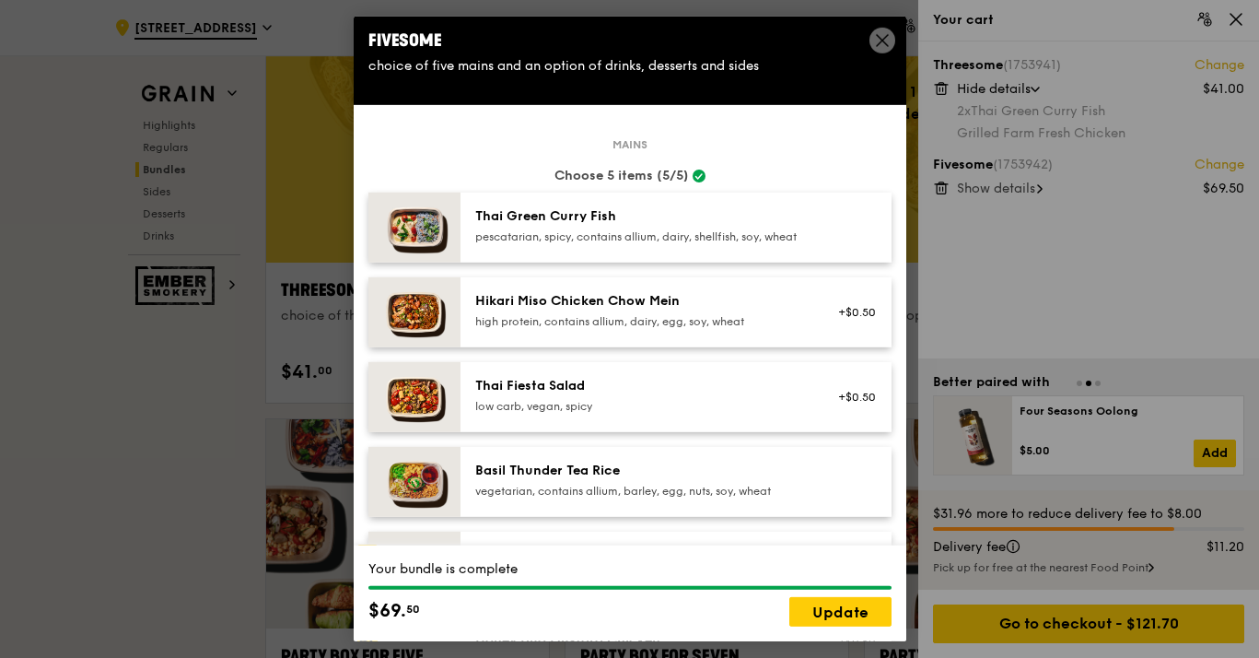
scroll to position [248, 0]
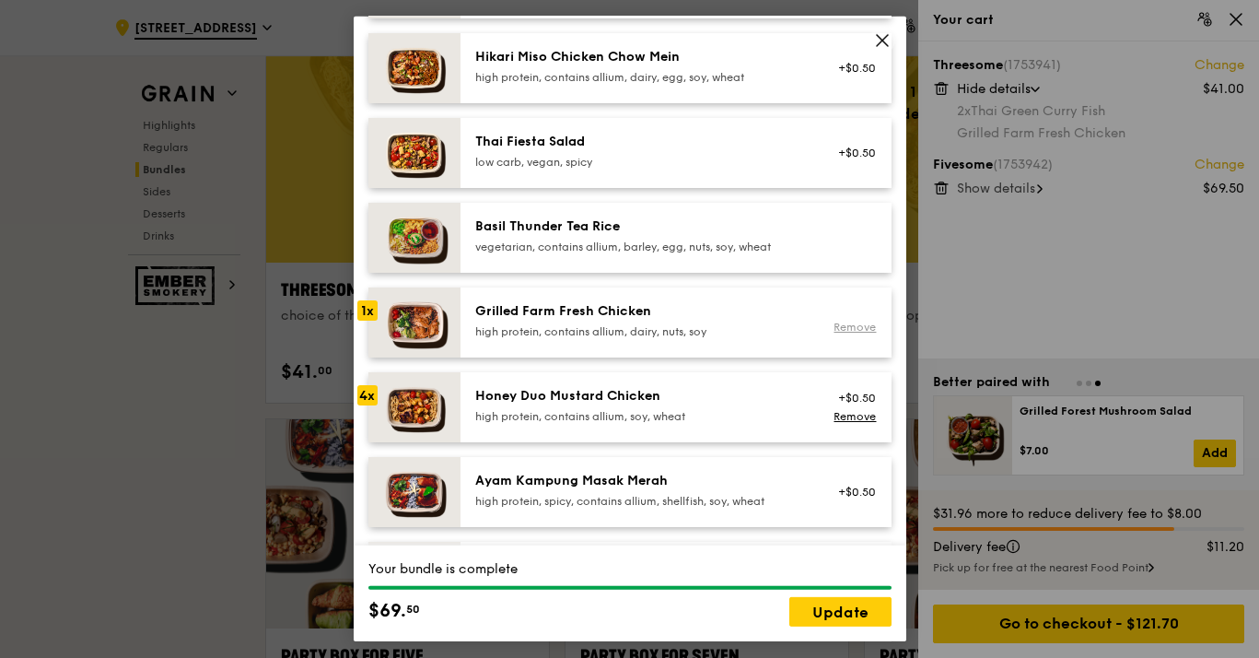
click at [849, 333] on link "Remove" at bounding box center [855, 327] width 42 height 13
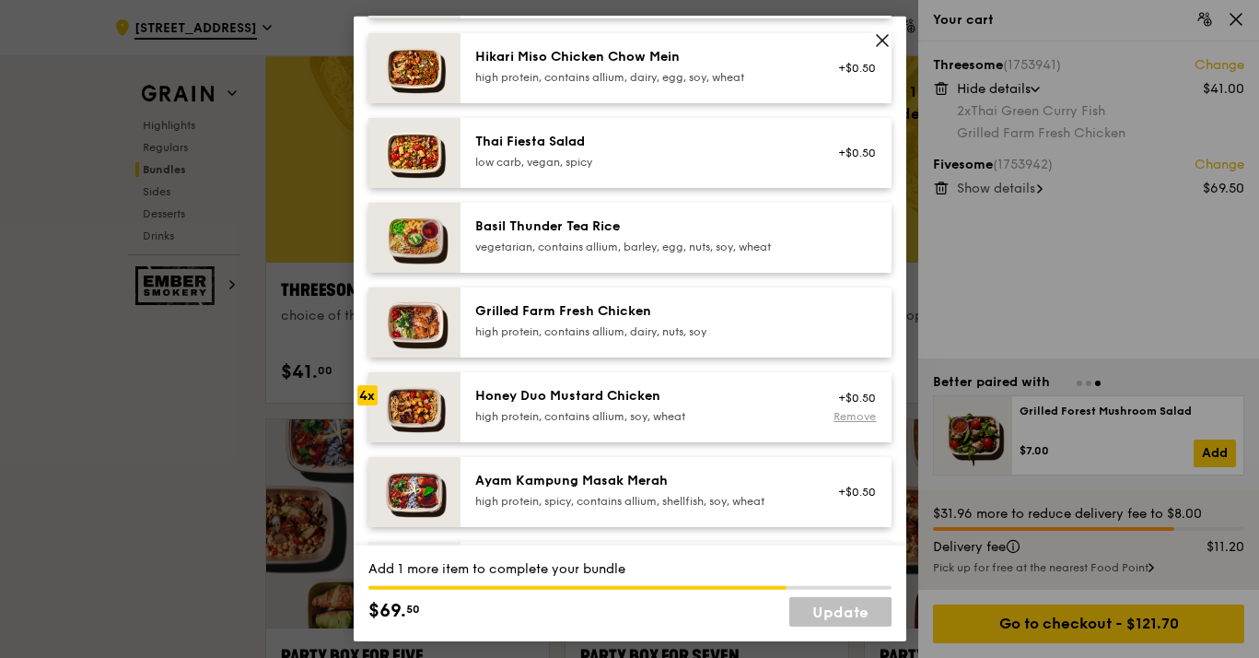
click at [837, 423] on link "Remove" at bounding box center [855, 416] width 42 height 13
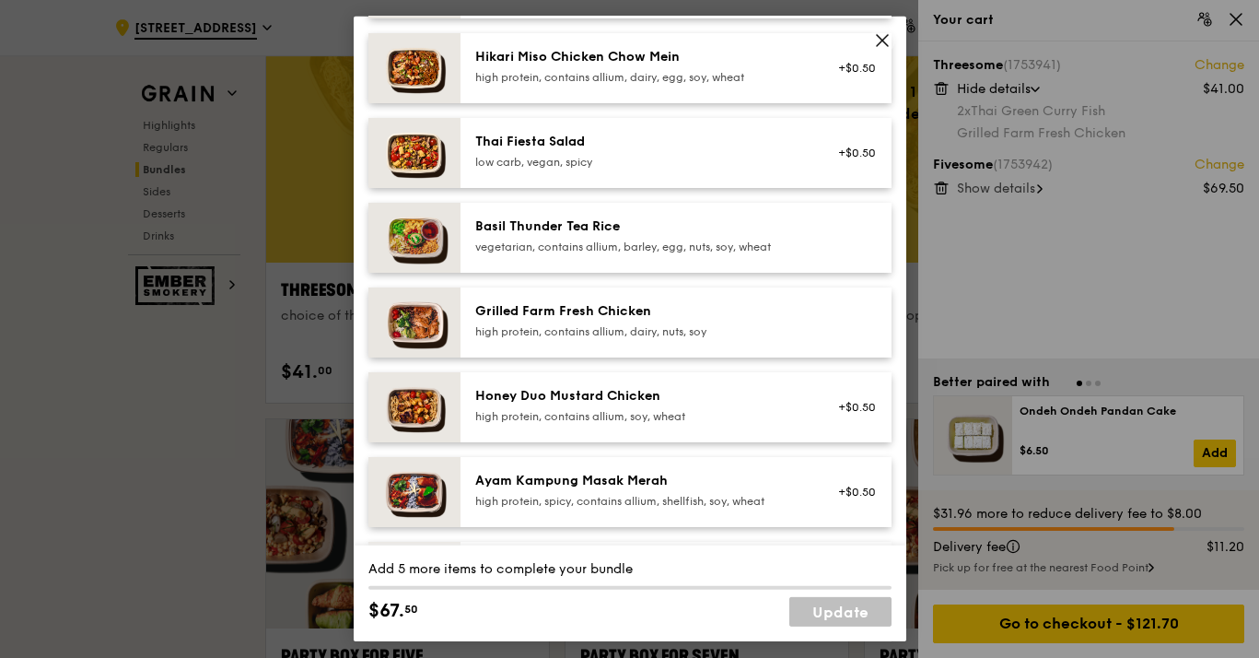
scroll to position [0, 0]
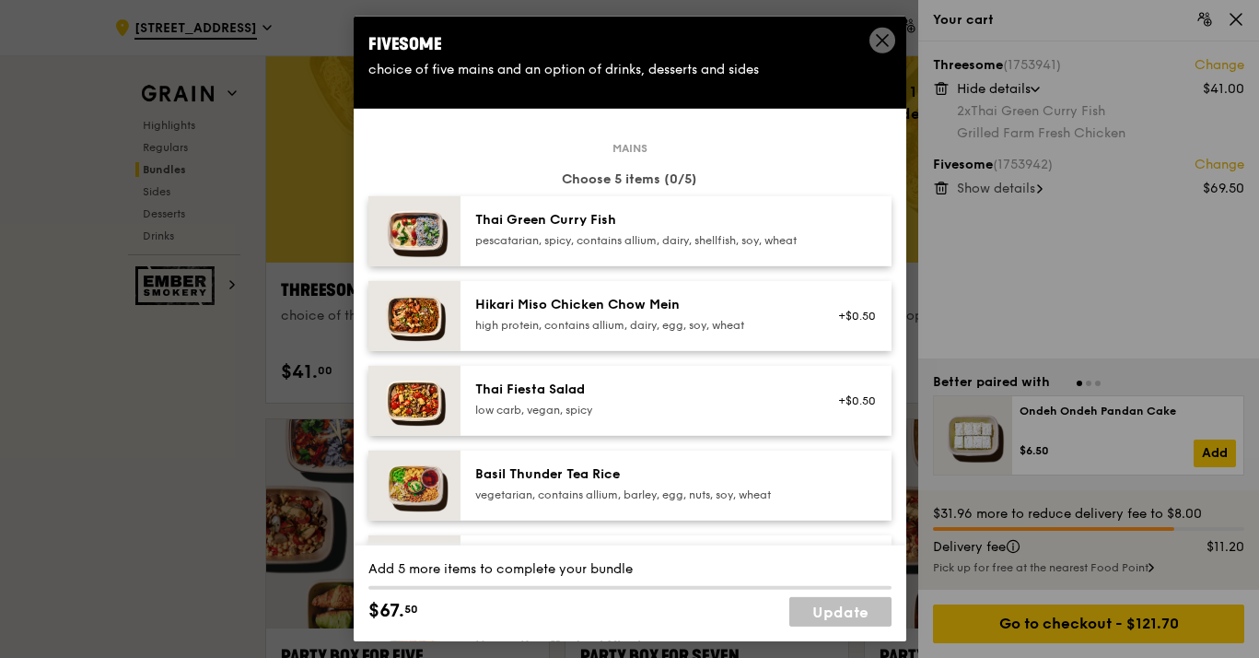
click at [881, 37] on icon at bounding box center [882, 40] width 17 height 17
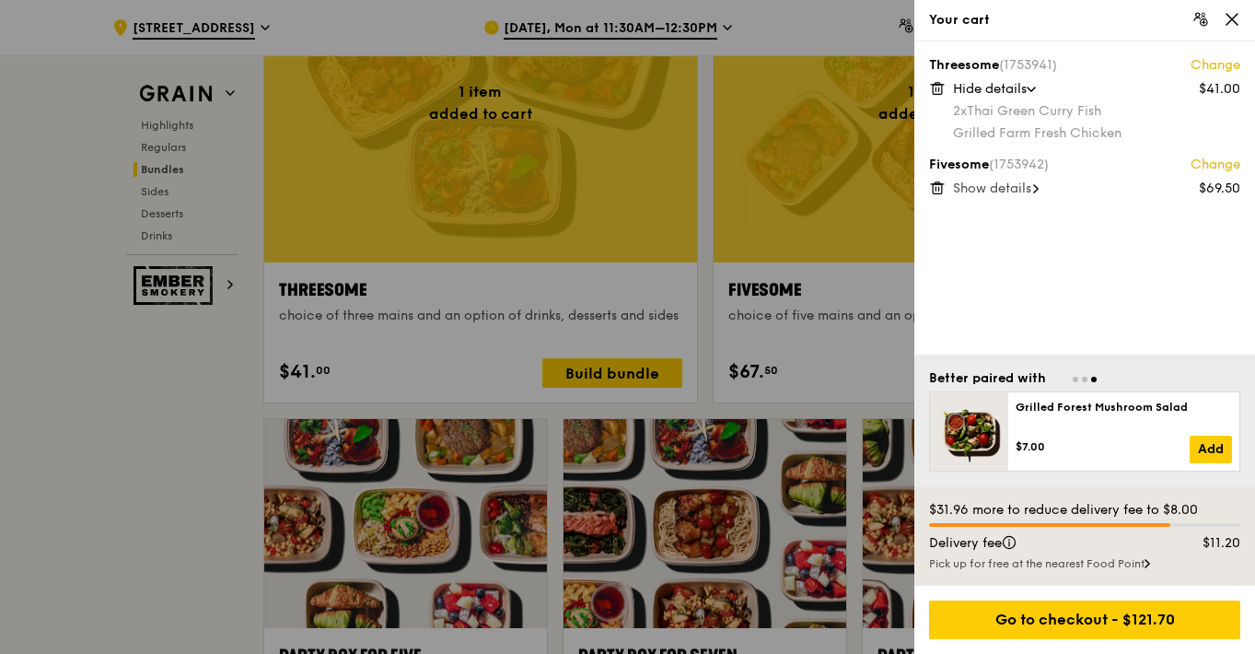
click at [978, 189] on span "Show details" at bounding box center [992, 189] width 78 height 16
click at [1217, 63] on link "Change" at bounding box center [1216, 65] width 50 height 18
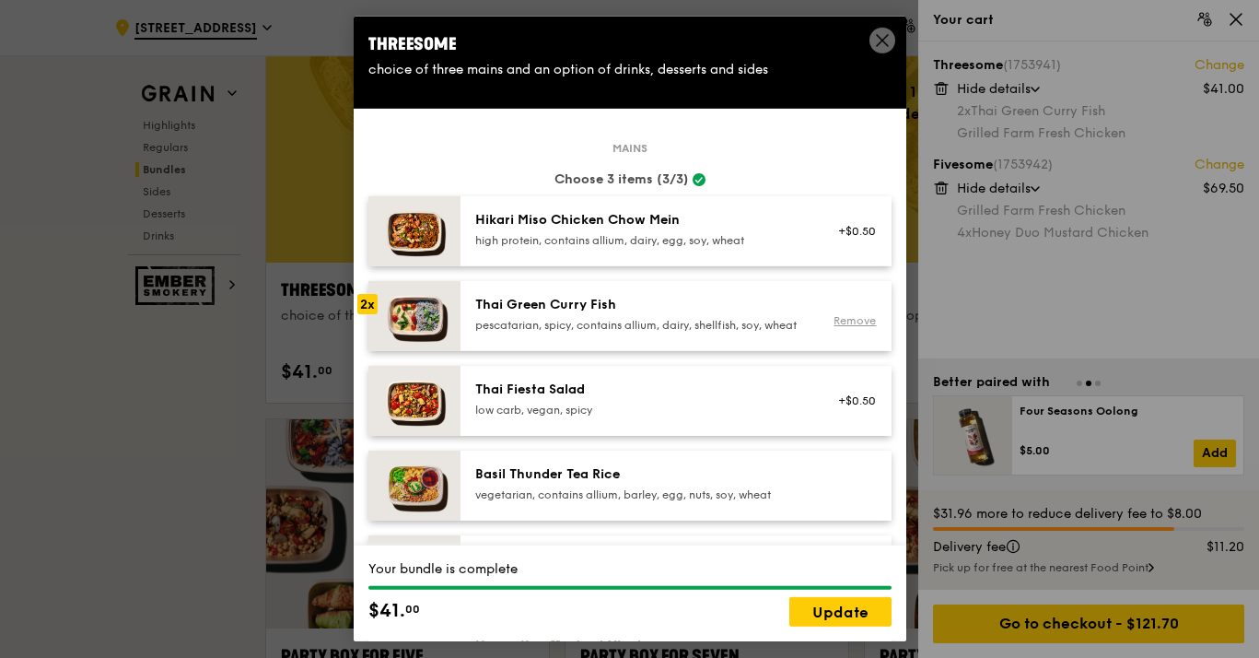
click at [834, 327] on link "Remove" at bounding box center [855, 320] width 42 height 13
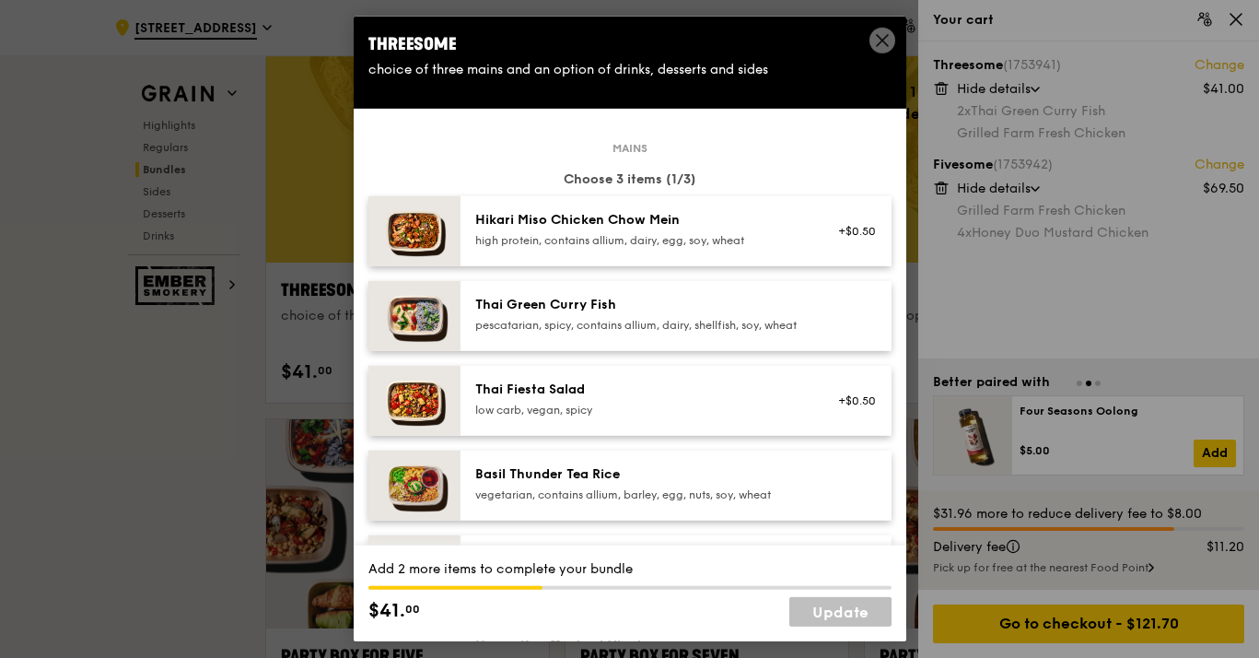
scroll to position [266, 0]
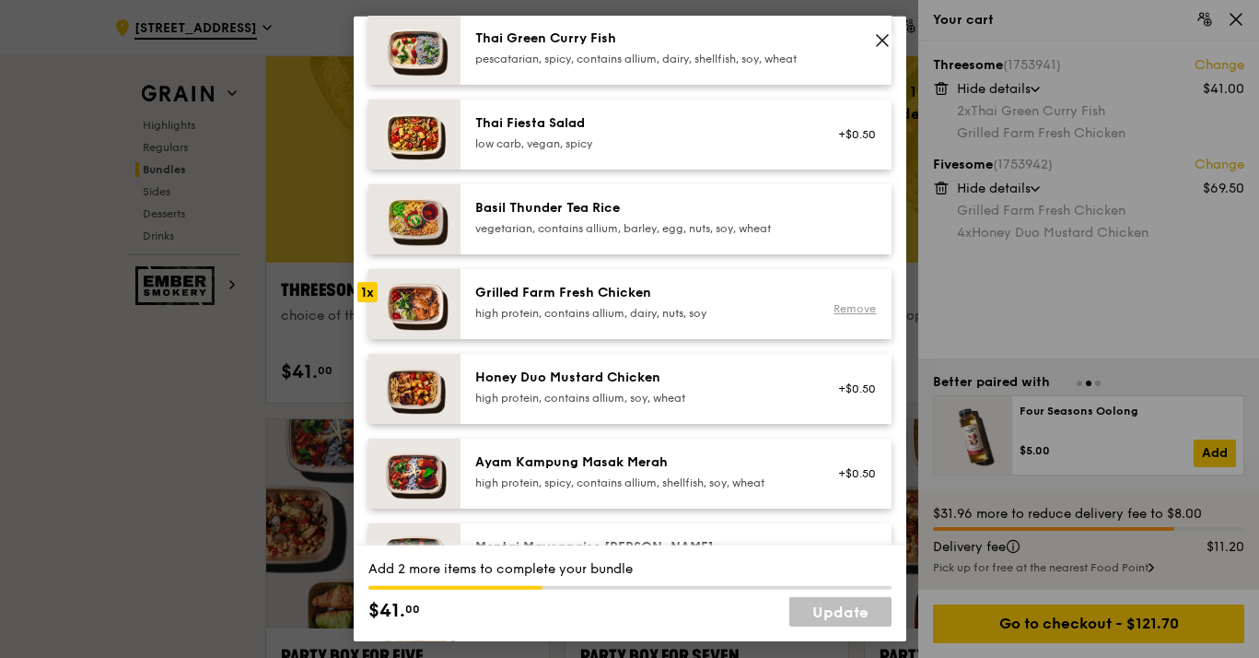
click at [839, 315] on link "Remove" at bounding box center [855, 308] width 42 height 13
click at [714, 472] on div "Ayam Kampung Masak Merah" at bounding box center [640, 462] width 331 height 18
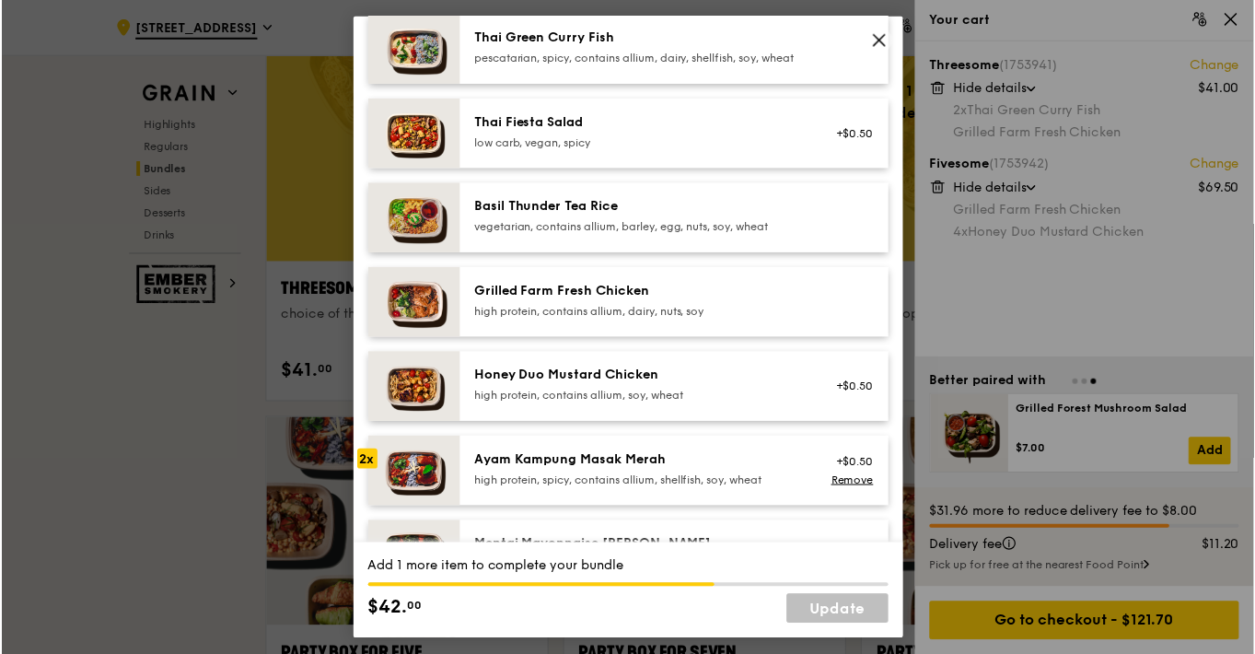
scroll to position [0, 0]
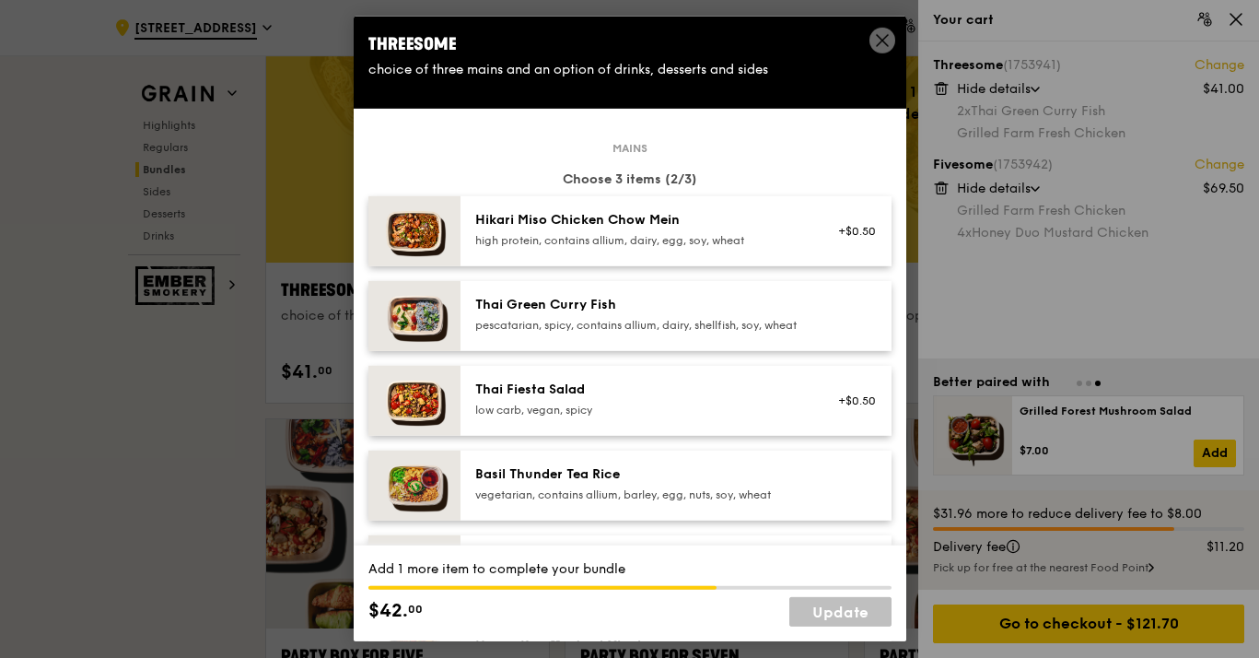
drag, startPoint x: 502, startPoint y: 359, endPoint x: 616, endPoint y: 486, distance: 170.9
click at [502, 332] on div "pescatarian, spicy, contains allium, dairy, shellfish, soy, wheat" at bounding box center [640, 325] width 331 height 15
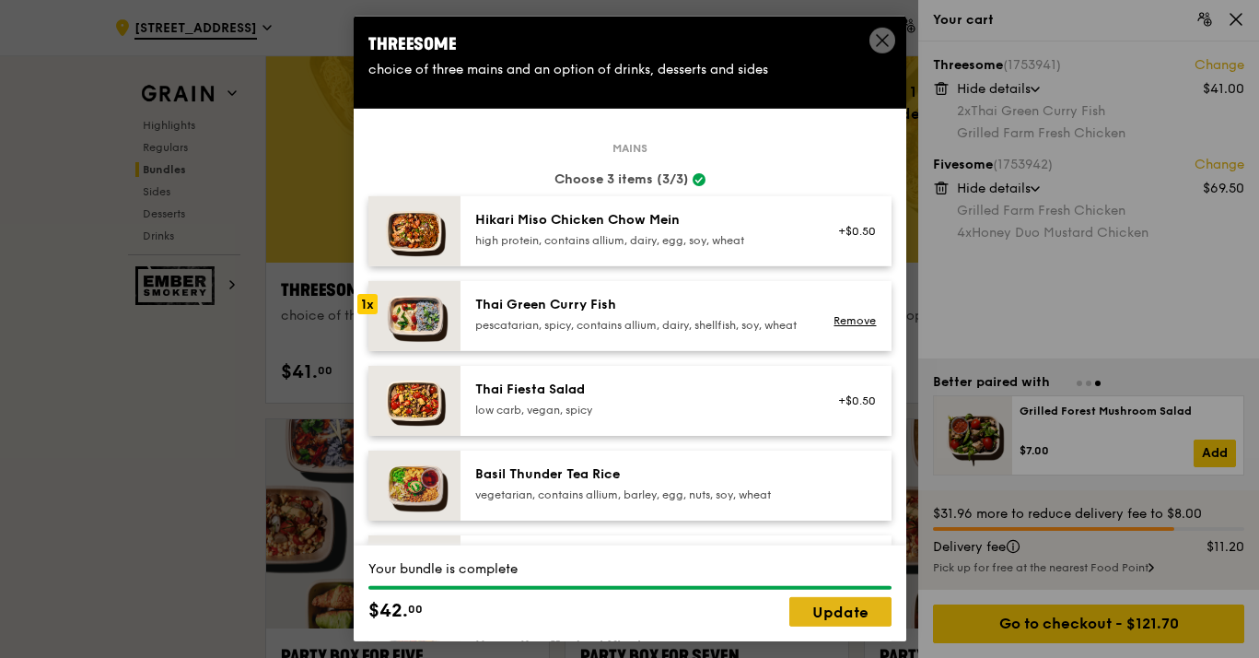
click at [822, 604] on link "Update" at bounding box center [840, 611] width 102 height 29
